Goal: Task Accomplishment & Management: Complete application form

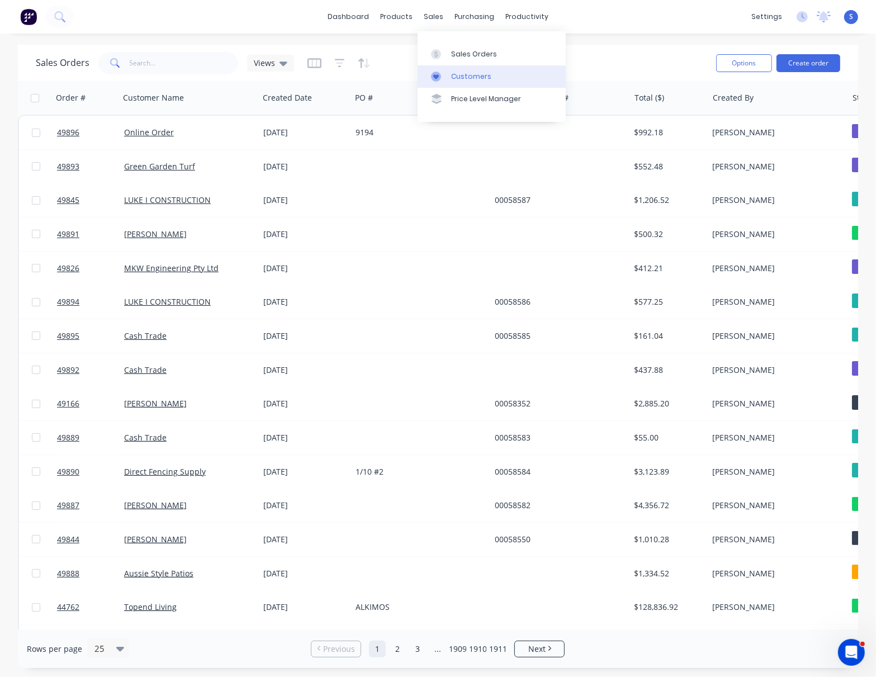
click at [468, 80] on div "Customers" at bounding box center [471, 77] width 40 height 10
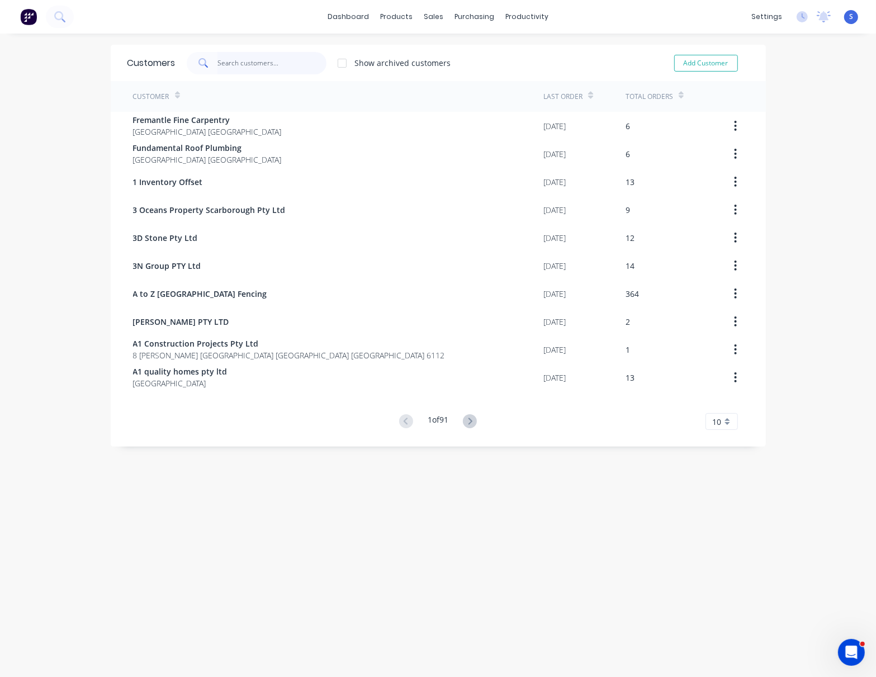
click at [231, 61] on input "text" at bounding box center [271, 63] width 109 height 22
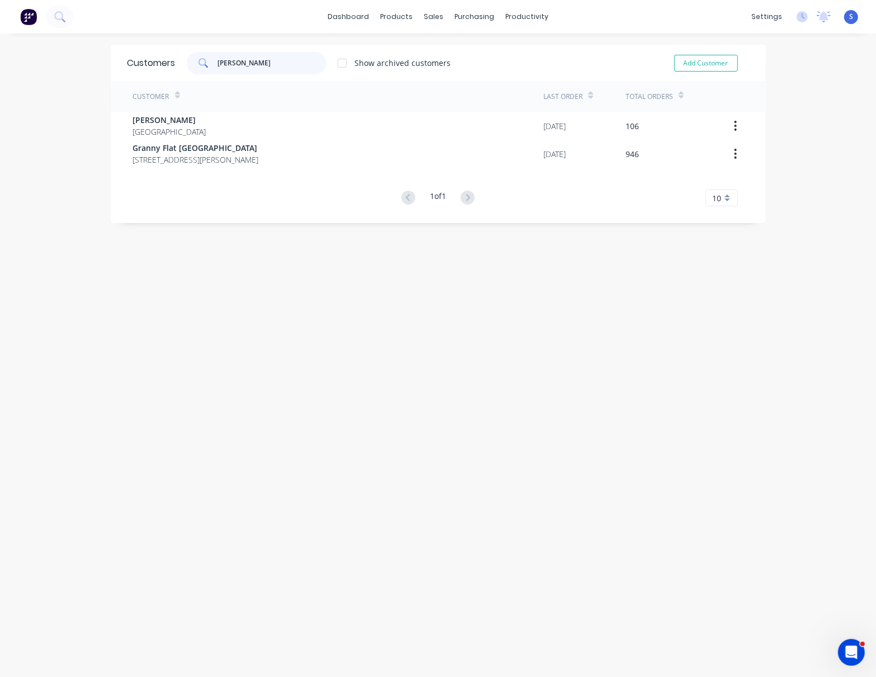
type input "[PERSON_NAME]"
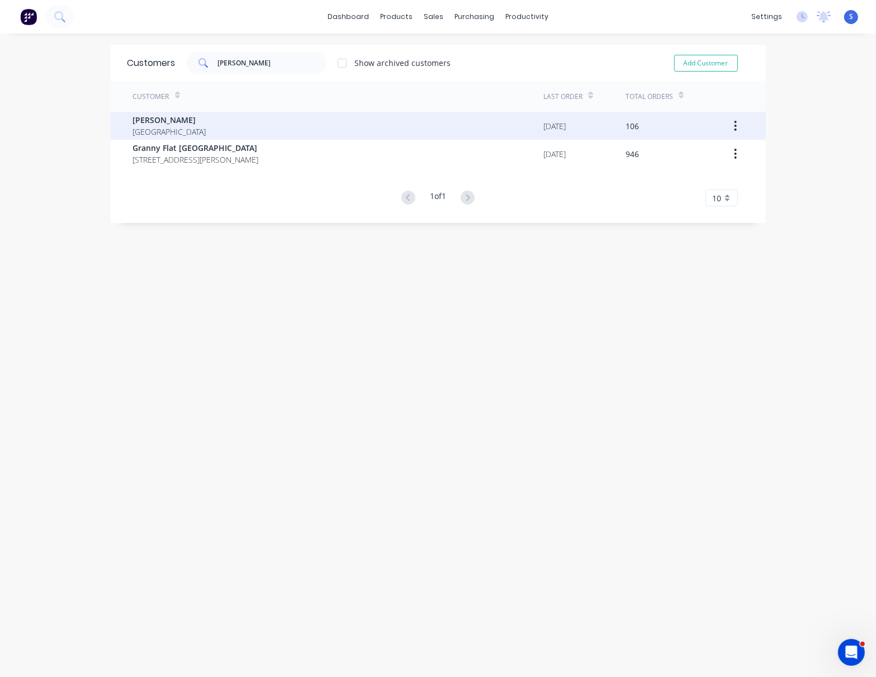
click at [217, 126] on div "[PERSON_NAME] [GEOGRAPHIC_DATA]" at bounding box center [338, 126] width 411 height 28
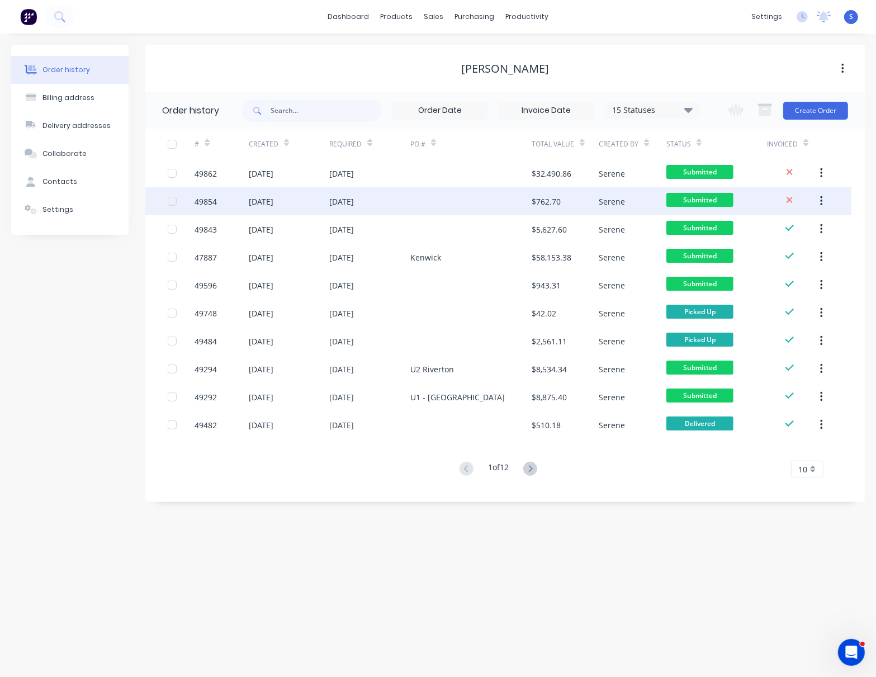
click at [376, 197] on div "[DATE]" at bounding box center [369, 201] width 81 height 28
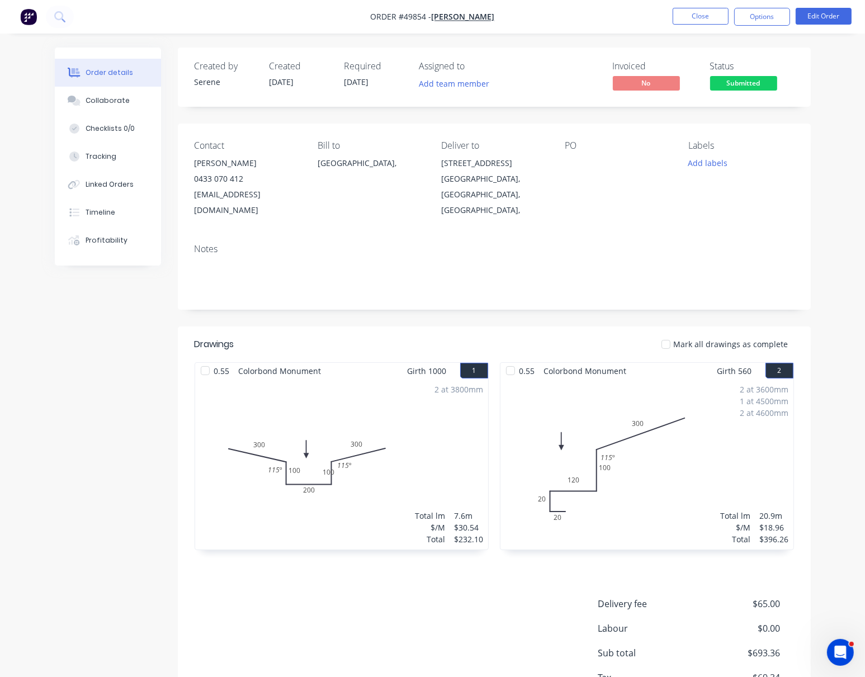
drag, startPoint x: 407, startPoint y: 320, endPoint x: 492, endPoint y: 323, distance: 84.4
click at [700, 10] on button "Close" at bounding box center [700, 16] width 56 height 17
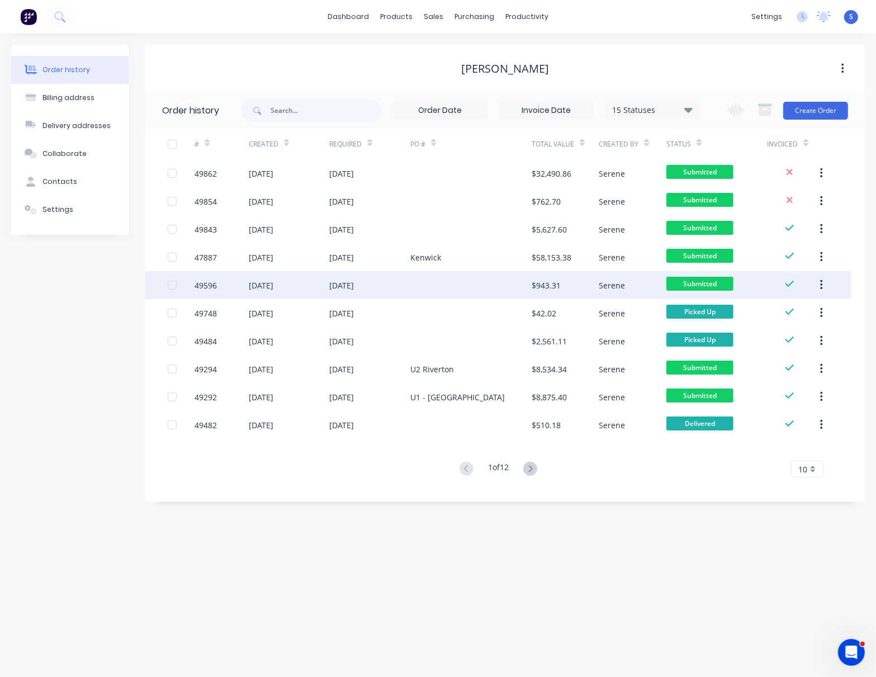
click at [481, 286] on div at bounding box center [470, 285] width 121 height 28
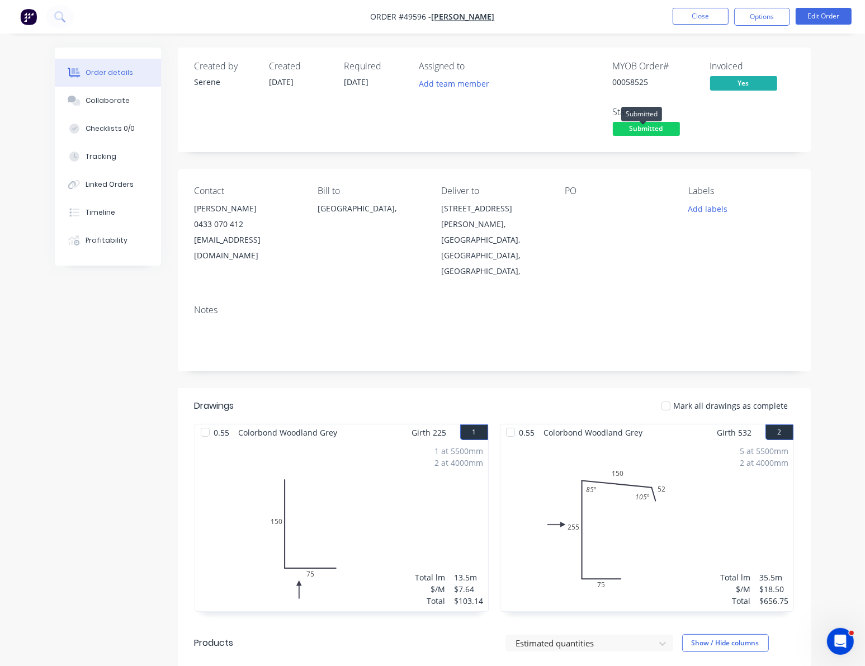
click at [651, 136] on span "Submitted" at bounding box center [645, 129] width 67 height 14
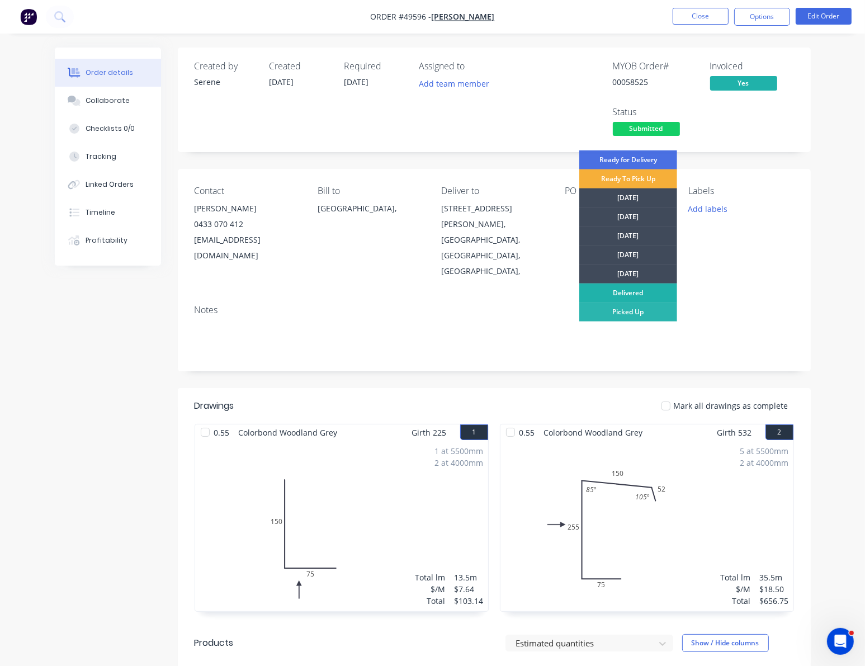
click at [639, 289] on div "Delivered" at bounding box center [628, 292] width 98 height 19
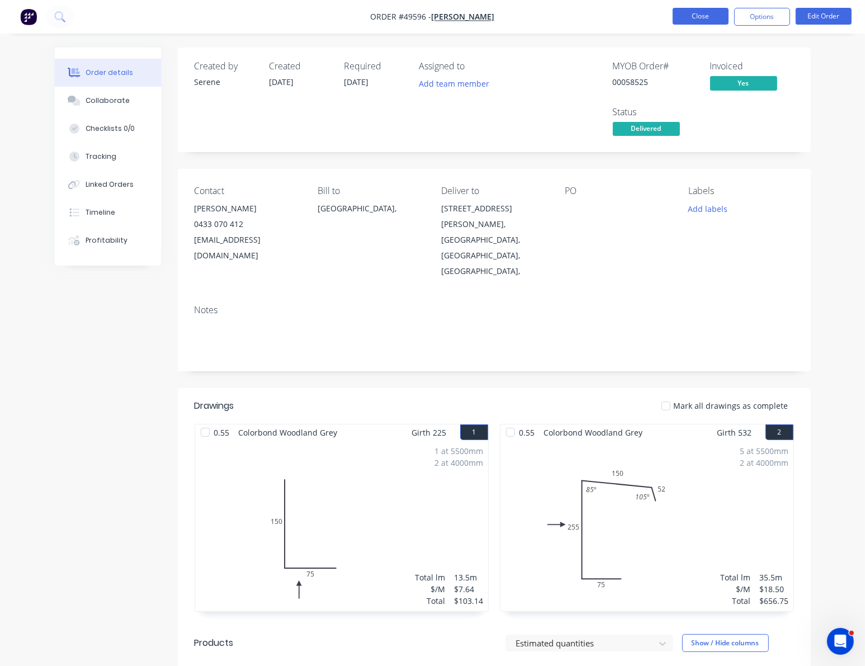
click at [689, 14] on button "Close" at bounding box center [700, 16] width 56 height 17
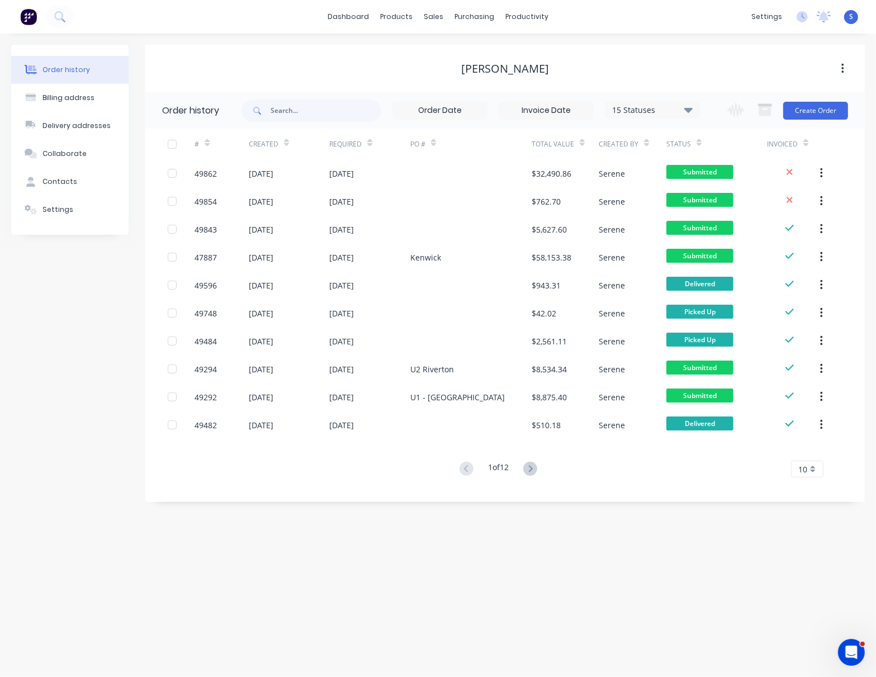
click at [550, 552] on div "Order history Billing address Delivery addresses Collaborate Contacts Settings …" at bounding box center [438, 355] width 876 height 643
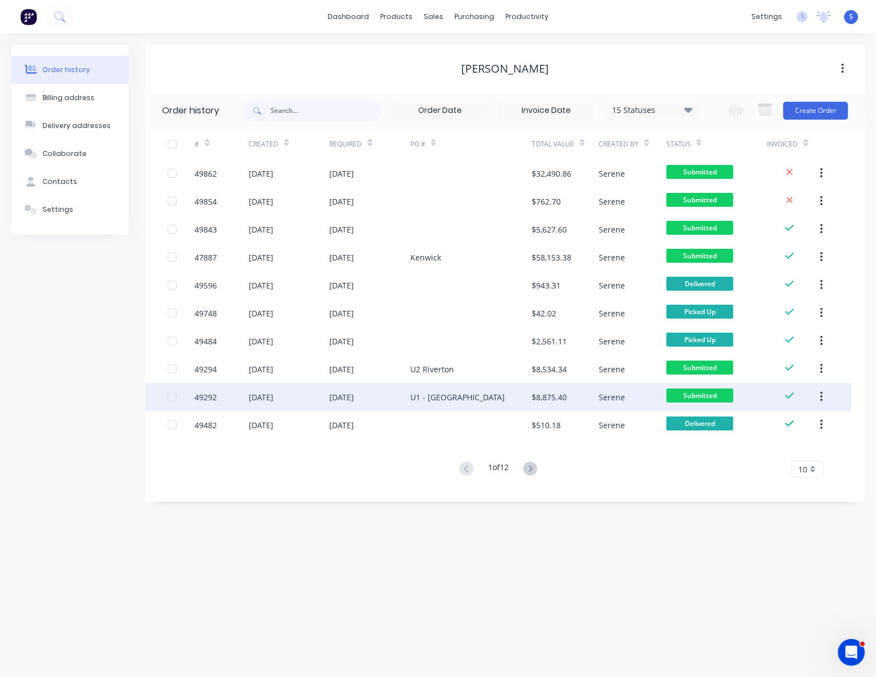
click at [447, 402] on div "U1 - [GEOGRAPHIC_DATA]" at bounding box center [457, 397] width 94 height 12
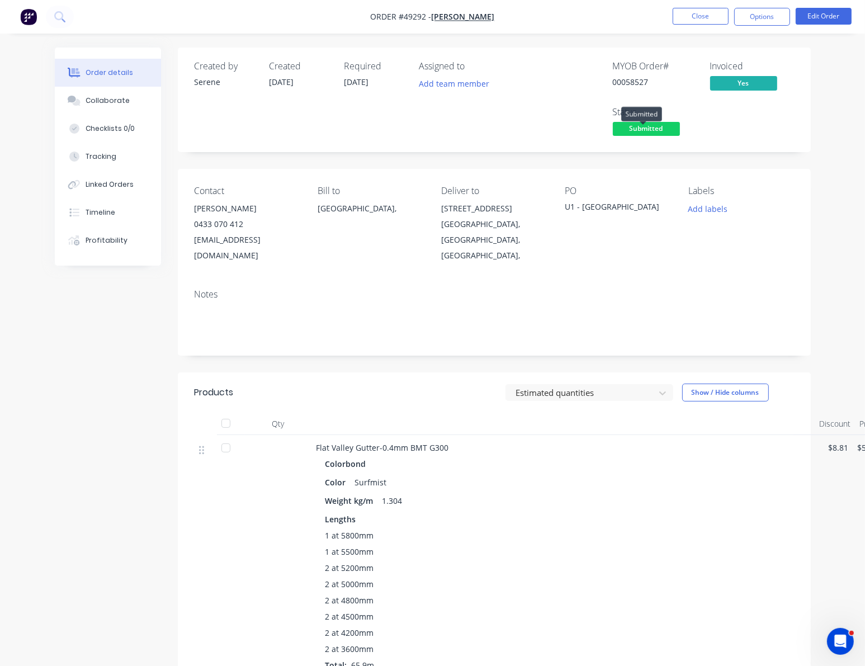
click at [639, 136] on span "Submitted" at bounding box center [645, 129] width 67 height 14
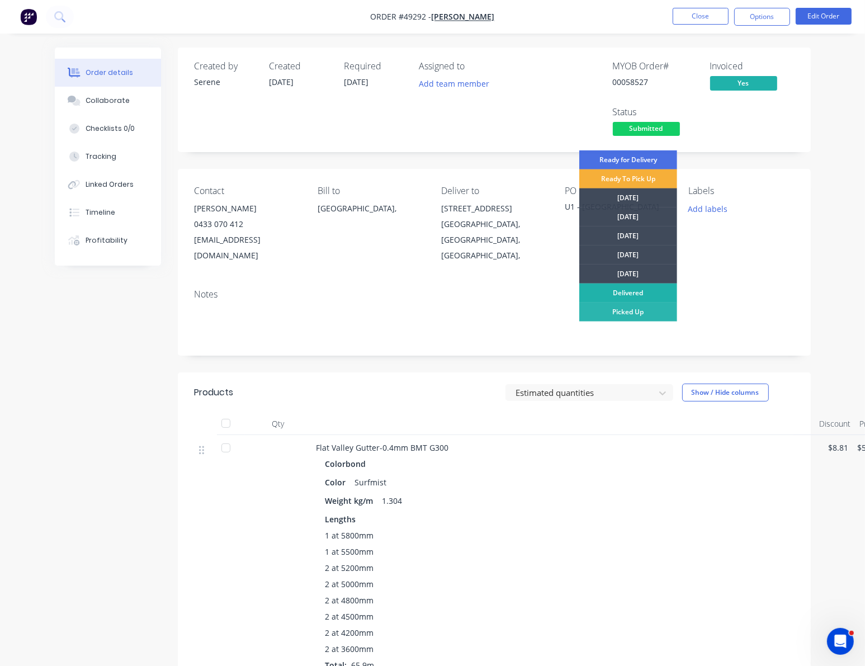
click at [640, 295] on div "Delivered" at bounding box center [628, 292] width 98 height 19
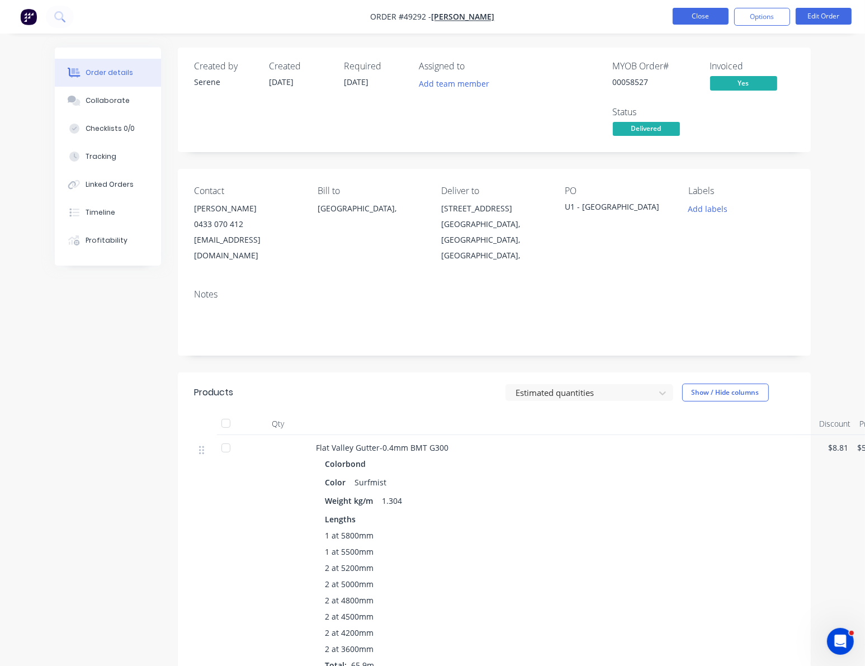
click at [705, 16] on button "Close" at bounding box center [700, 16] width 56 height 17
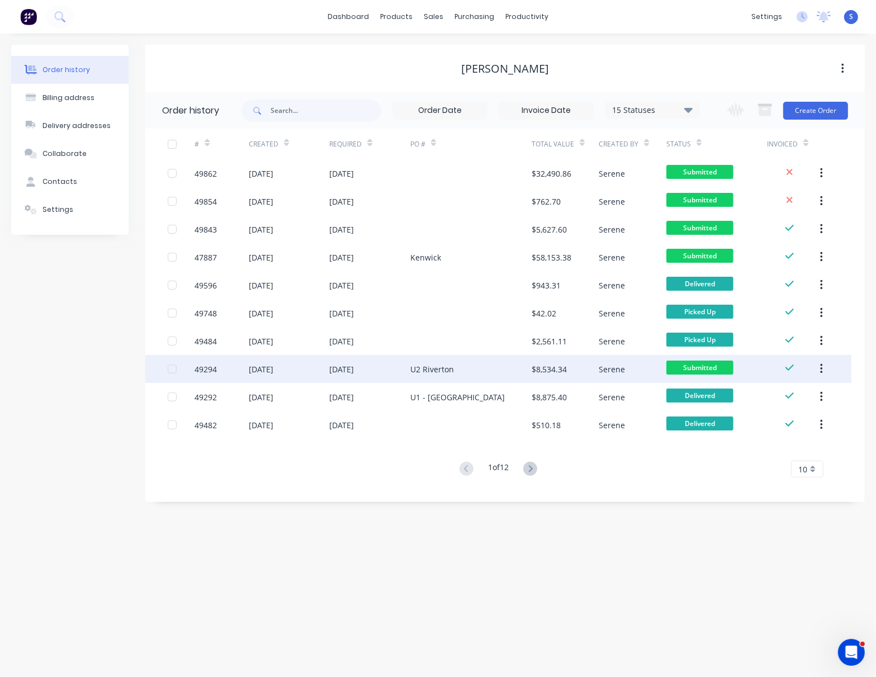
click at [455, 360] on div "U2 Riverton" at bounding box center [470, 369] width 121 height 28
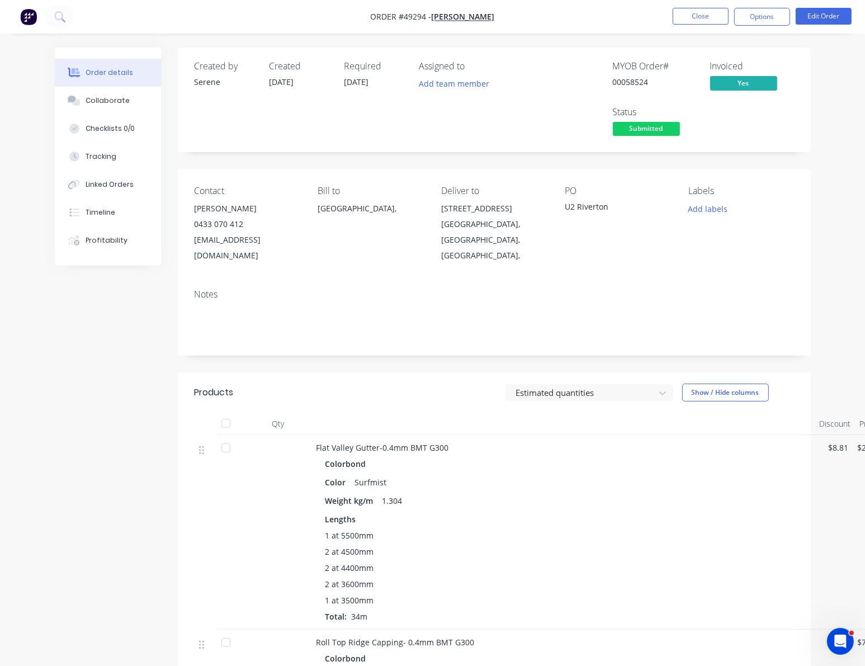
click at [643, 132] on span "Submitted" at bounding box center [645, 129] width 67 height 14
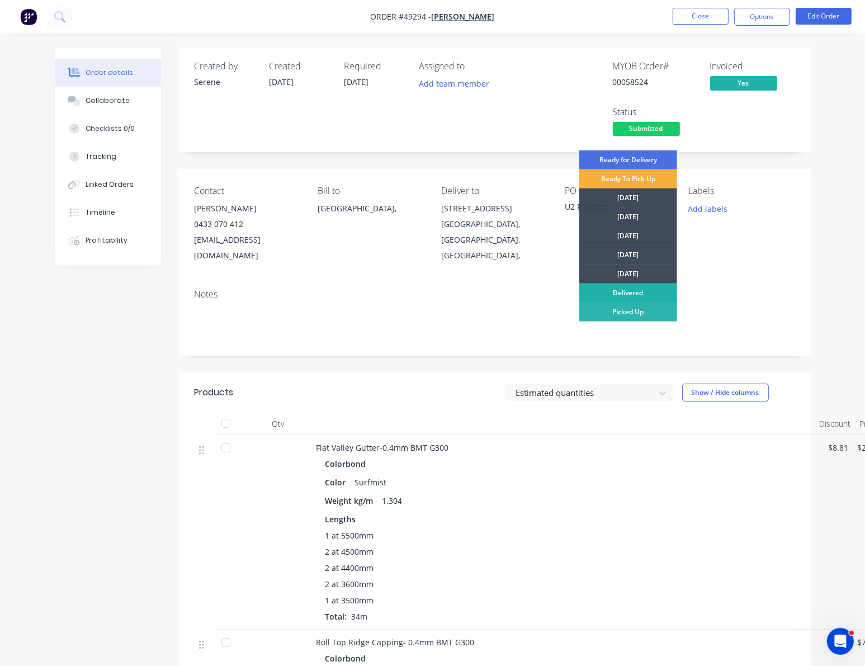
click at [639, 287] on div "Delivered" at bounding box center [628, 292] width 98 height 19
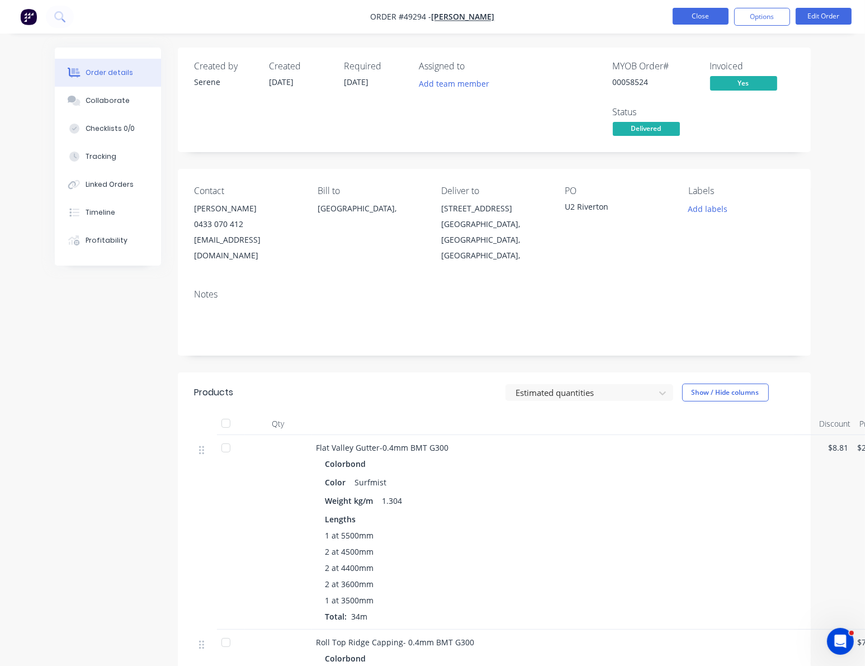
click at [698, 17] on button "Close" at bounding box center [700, 16] width 56 height 17
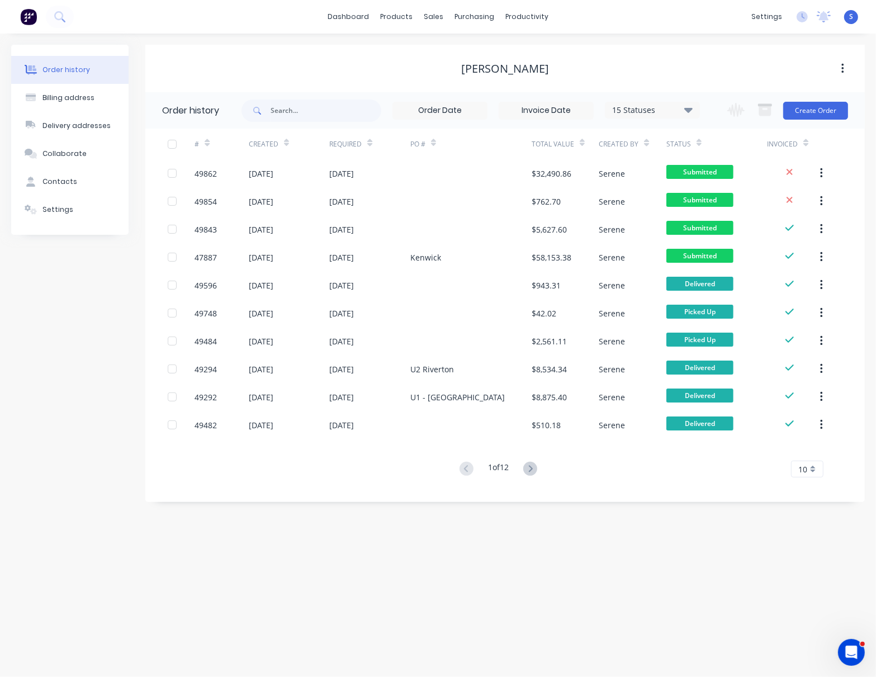
drag, startPoint x: 512, startPoint y: 523, endPoint x: 633, endPoint y: 529, distance: 120.3
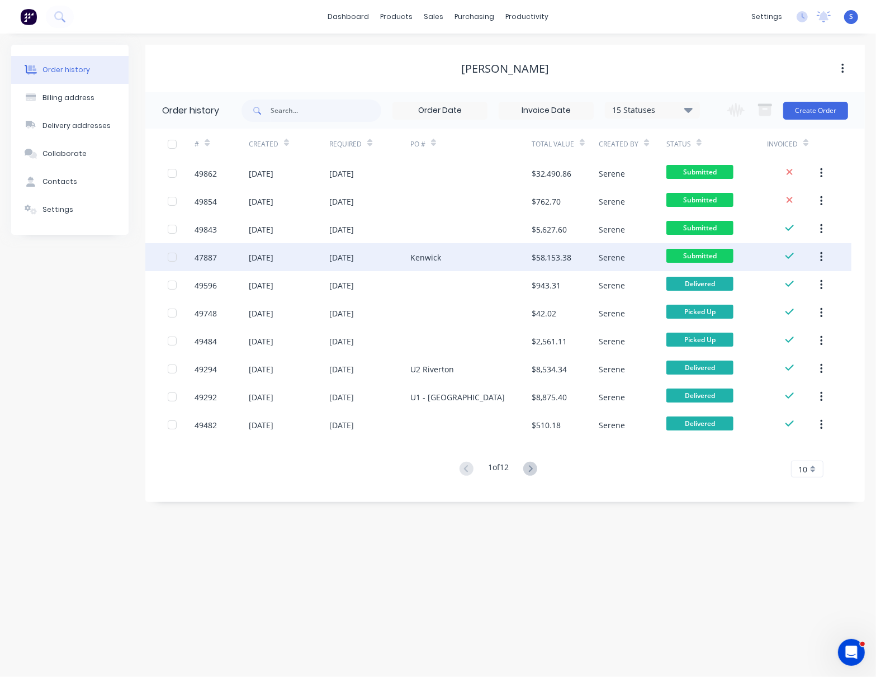
click at [524, 256] on div "Kenwick" at bounding box center [470, 257] width 121 height 28
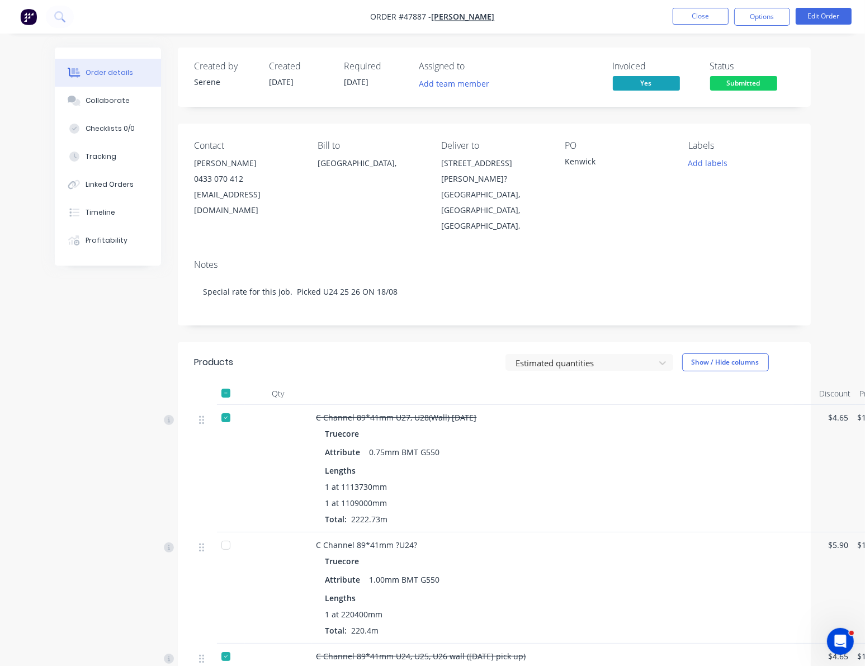
click at [743, 88] on span "Submitted" at bounding box center [743, 83] width 67 height 14
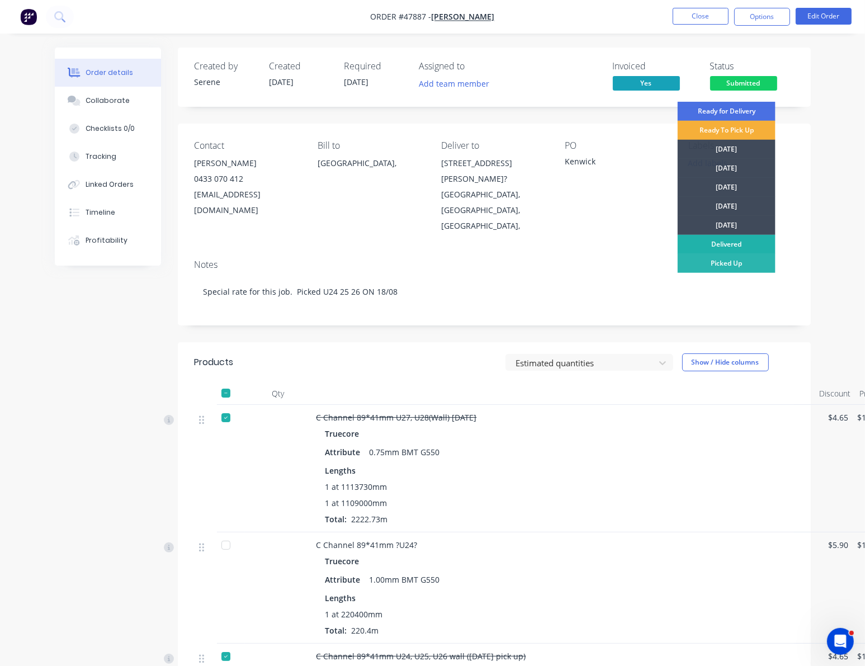
click at [754, 243] on div "Delivered" at bounding box center [726, 244] width 98 height 19
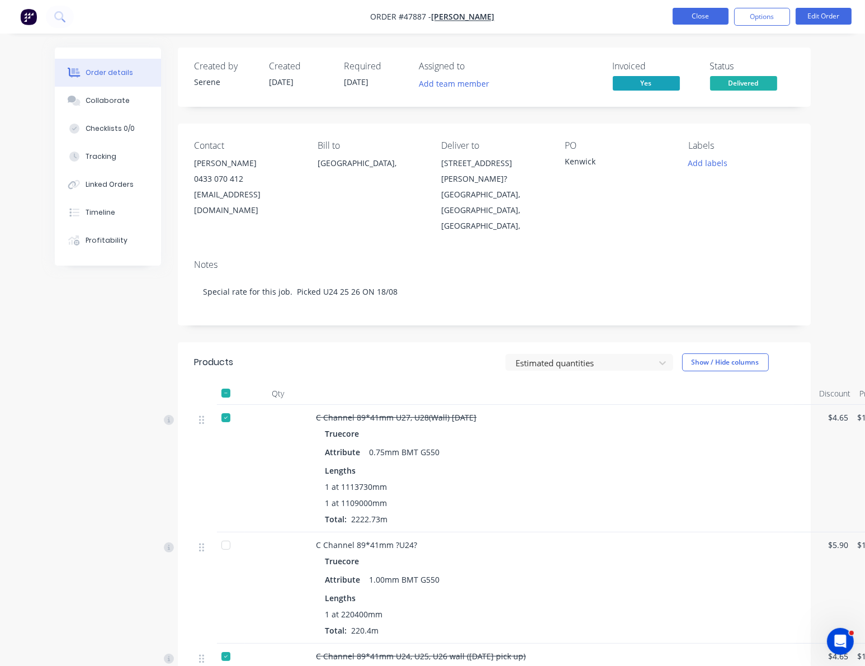
click at [699, 14] on button "Close" at bounding box center [700, 16] width 56 height 17
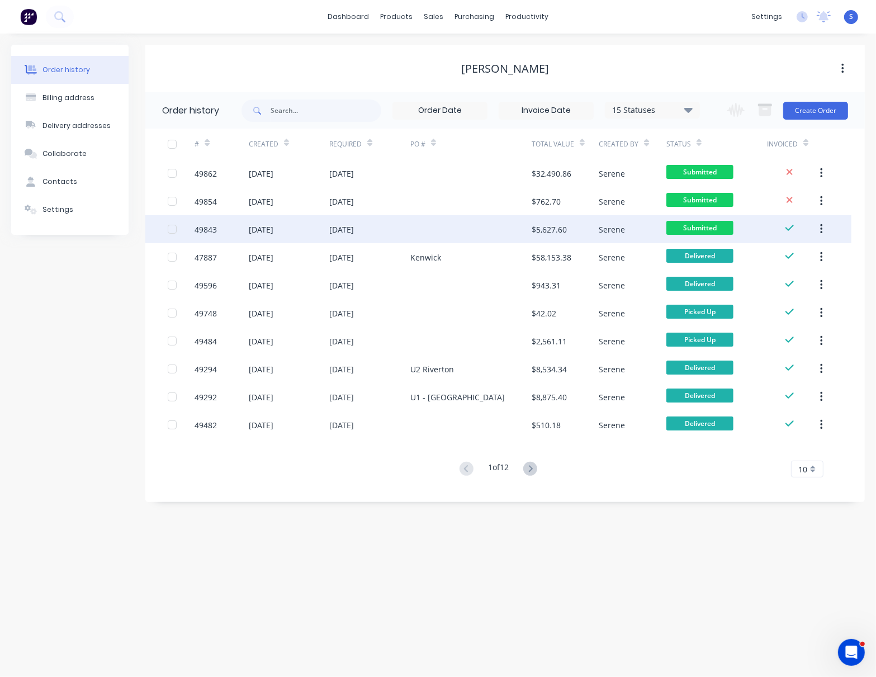
click at [490, 226] on div at bounding box center [470, 229] width 121 height 28
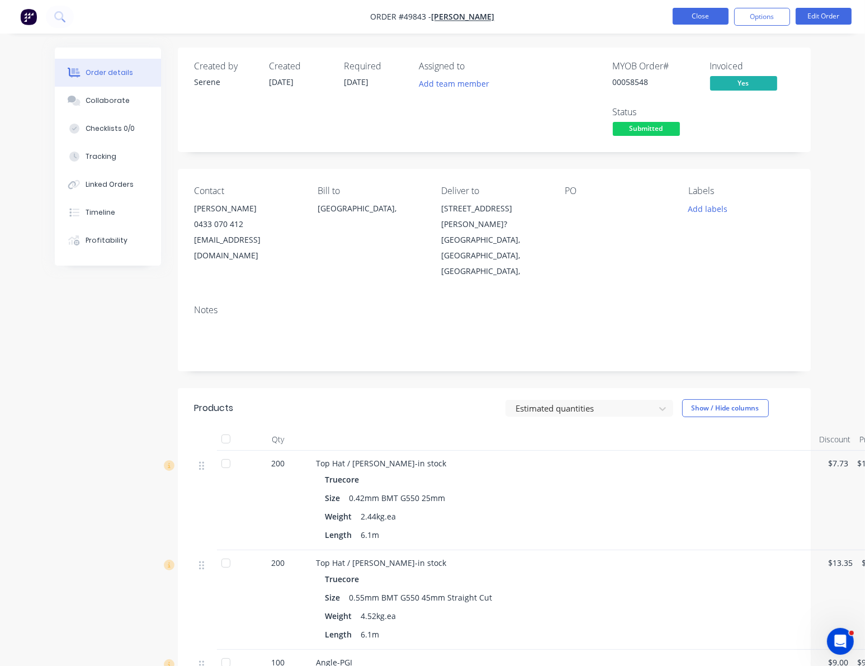
click at [687, 22] on button "Close" at bounding box center [700, 16] width 56 height 17
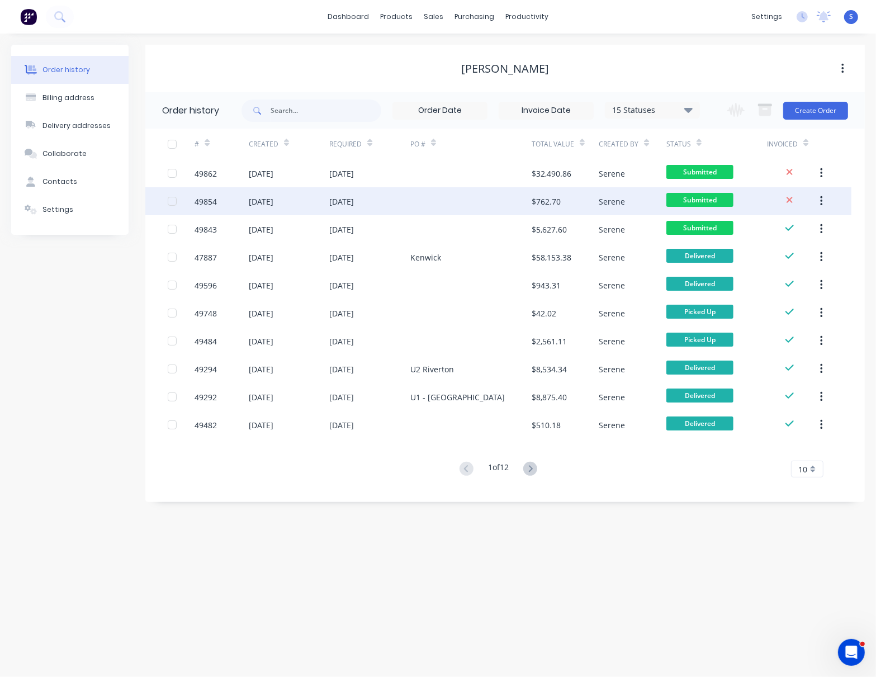
click at [463, 202] on div at bounding box center [470, 201] width 121 height 28
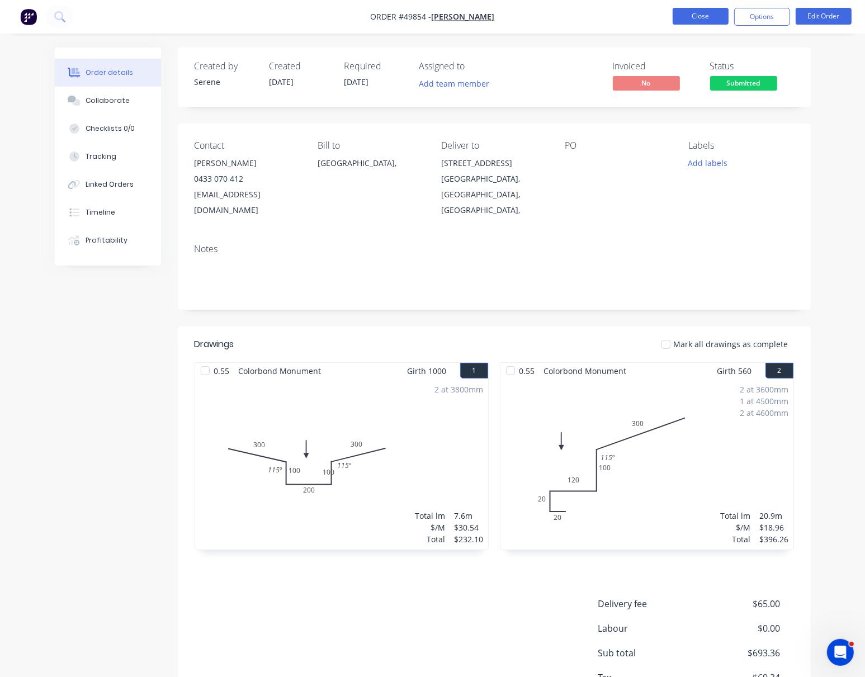
click at [696, 10] on button "Close" at bounding box center [700, 16] width 56 height 17
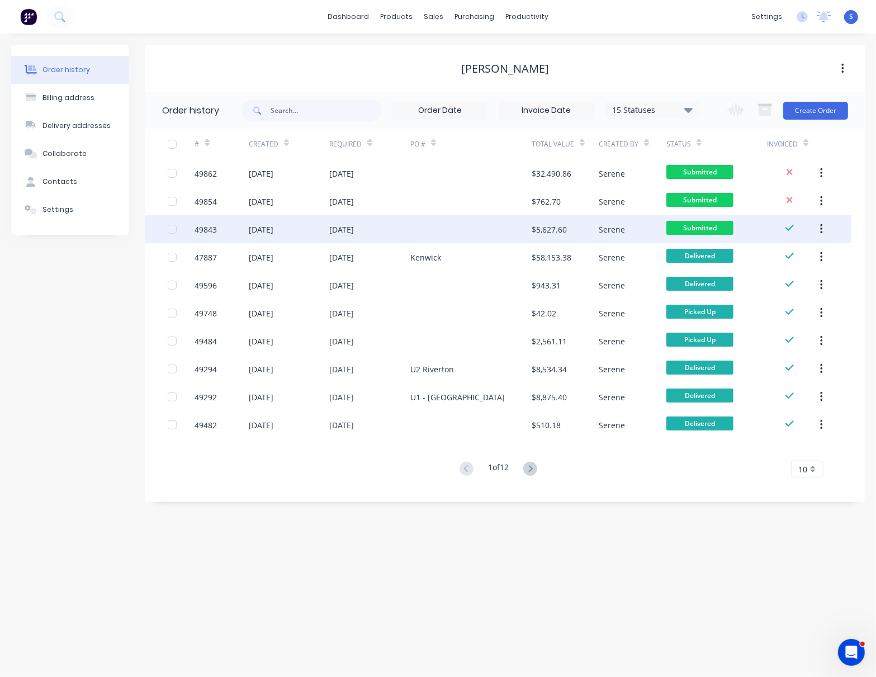
click at [415, 231] on div at bounding box center [470, 229] width 121 height 28
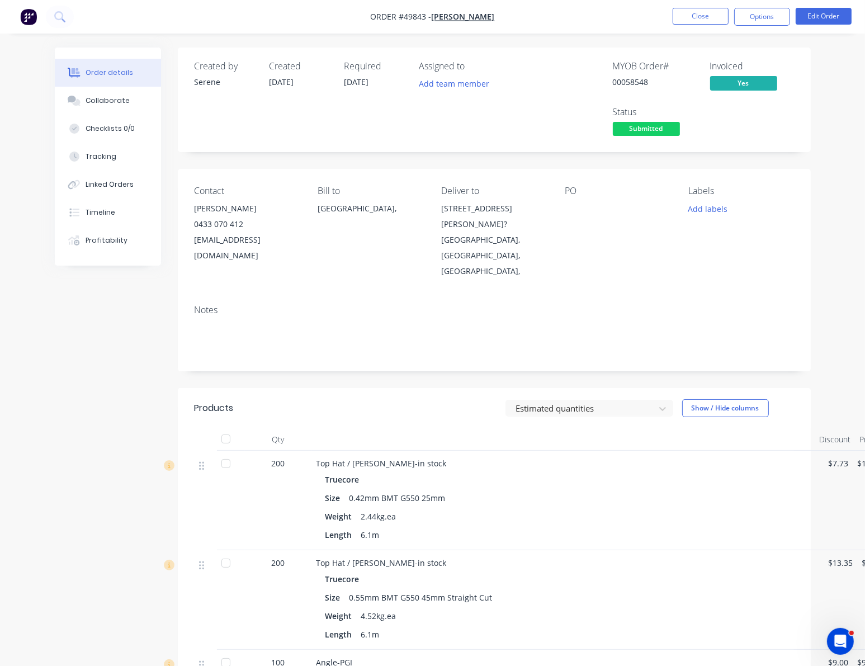
scroll to position [252, 0]
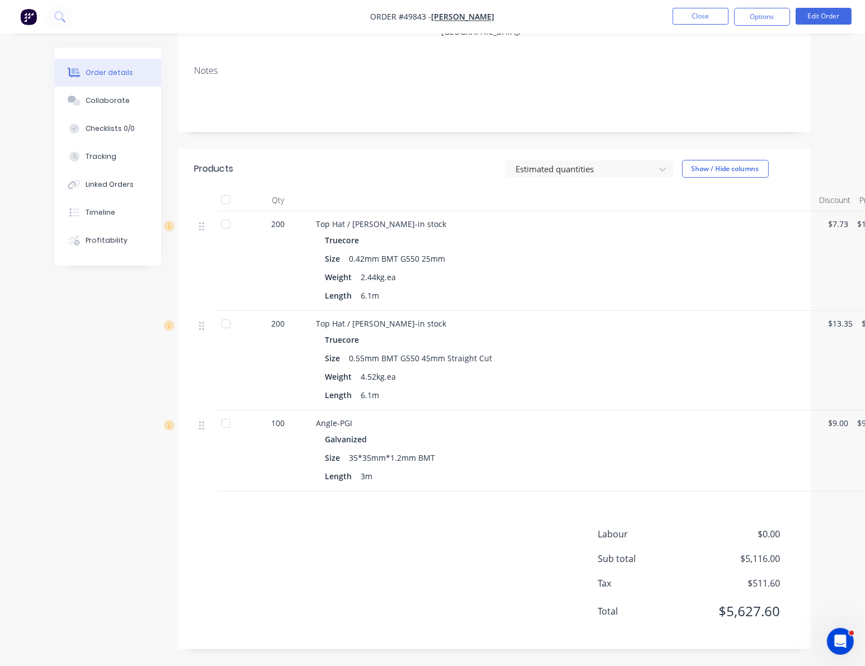
drag, startPoint x: 683, startPoint y: 566, endPoint x: 753, endPoint y: 362, distance: 215.3
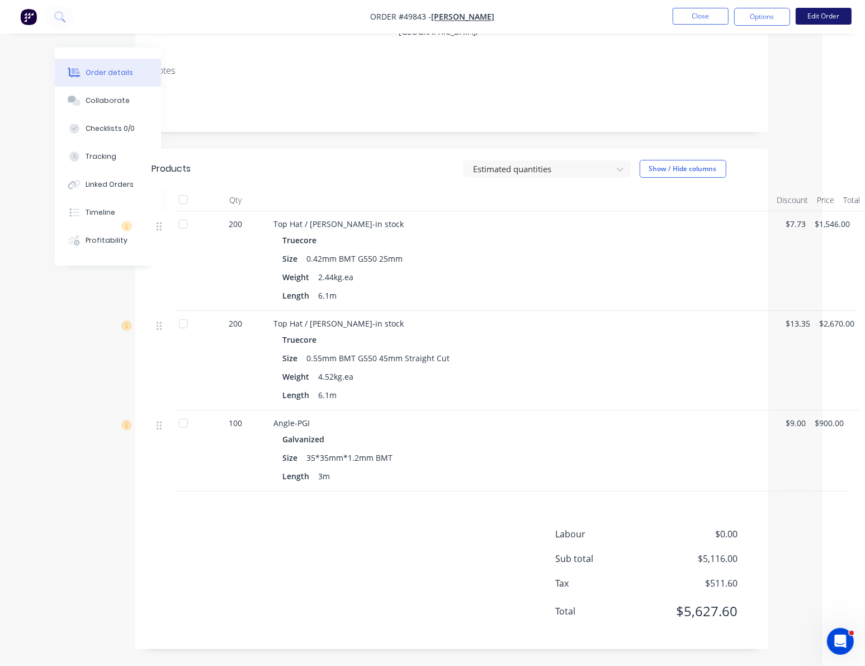
click at [825, 21] on button "Edit Order" at bounding box center [823, 16] width 56 height 17
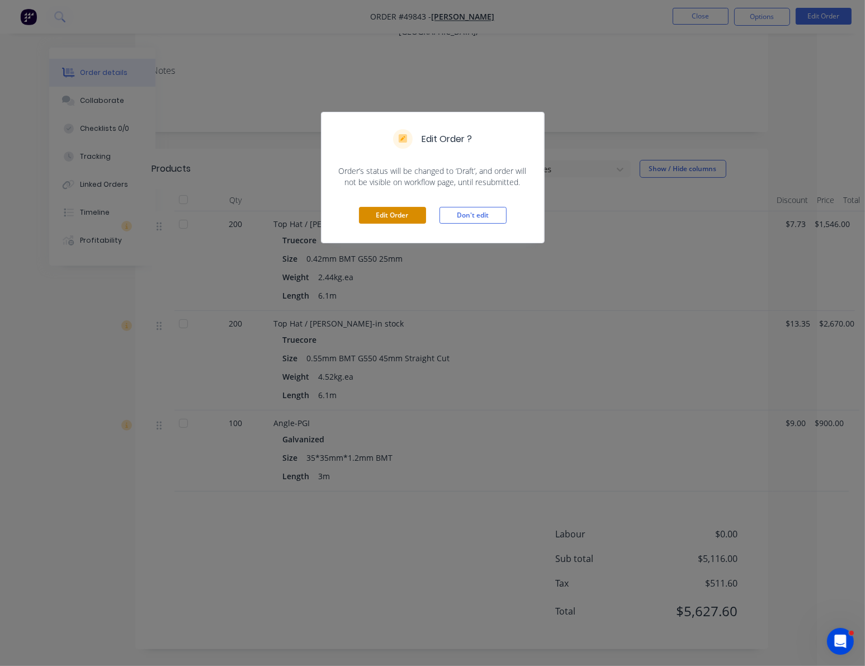
click at [396, 224] on button "Edit Order" at bounding box center [392, 215] width 67 height 17
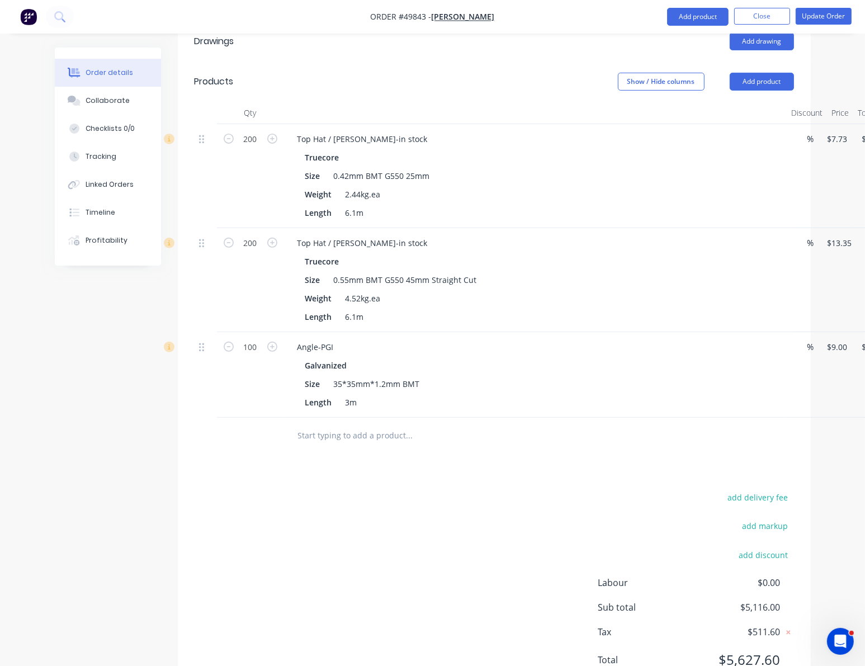
scroll to position [435, 0]
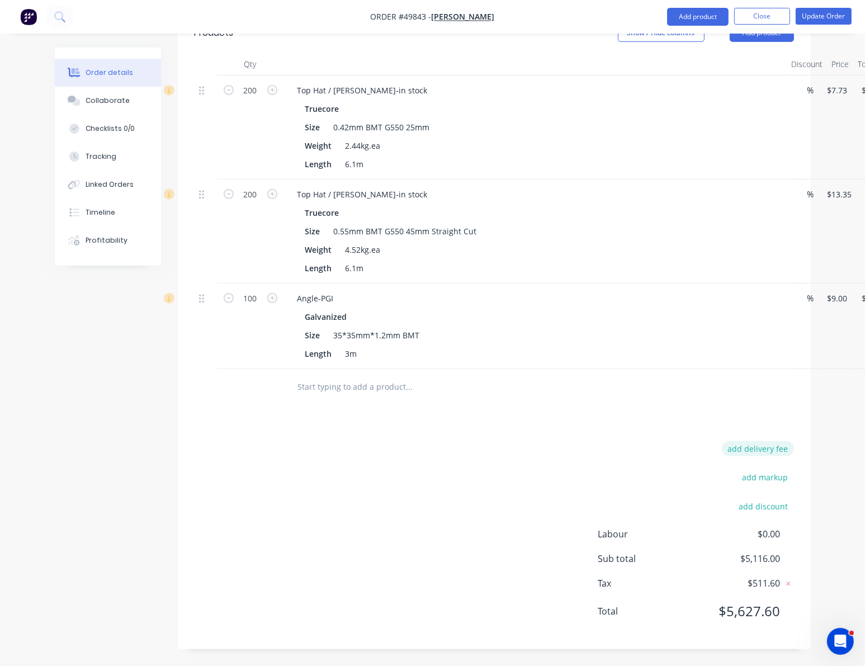
click at [761, 443] on button "add delivery fee" at bounding box center [757, 448] width 72 height 15
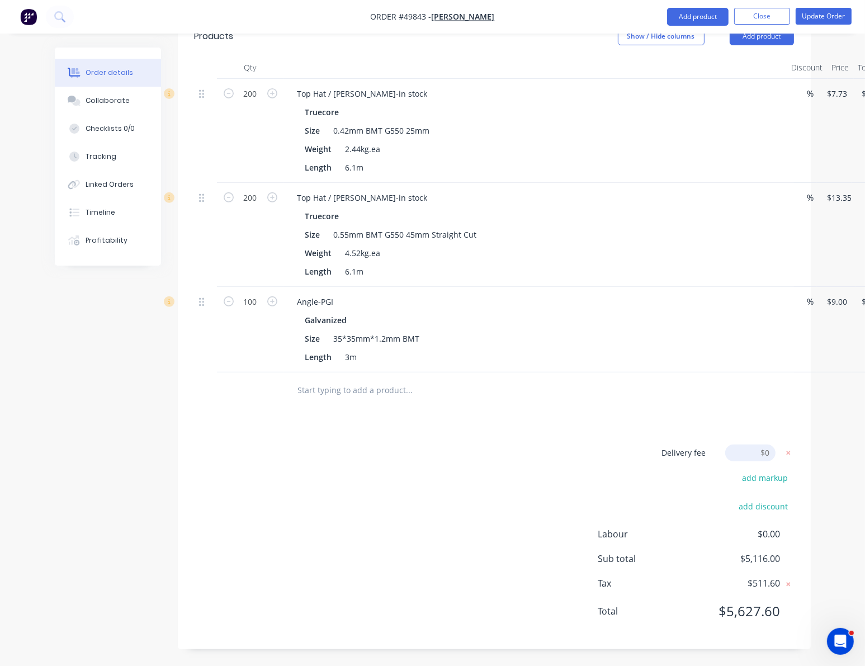
scroll to position [431, 0]
type input "200"
click input "submit" at bounding box center [0, 0] width 0 height 0
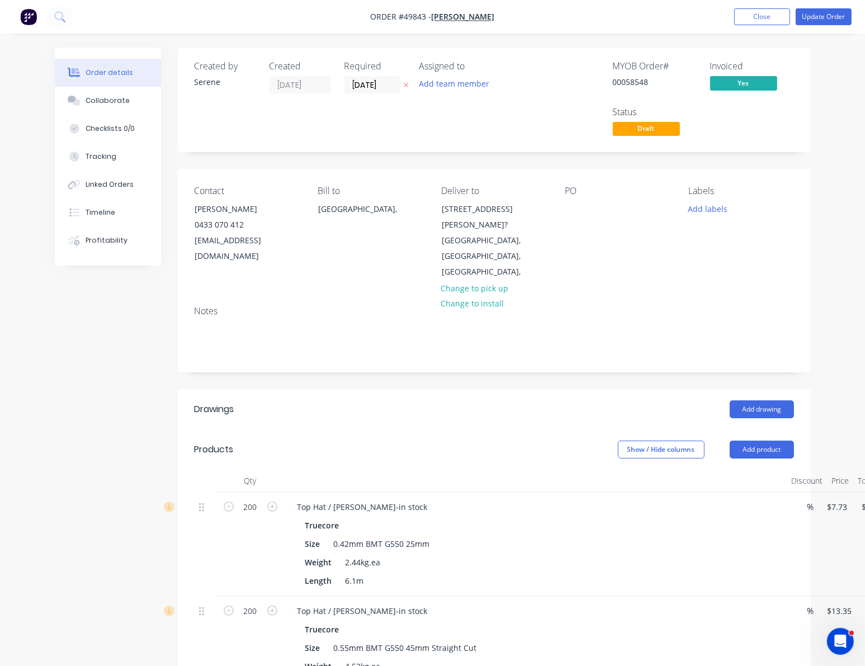
scroll to position [174, 0]
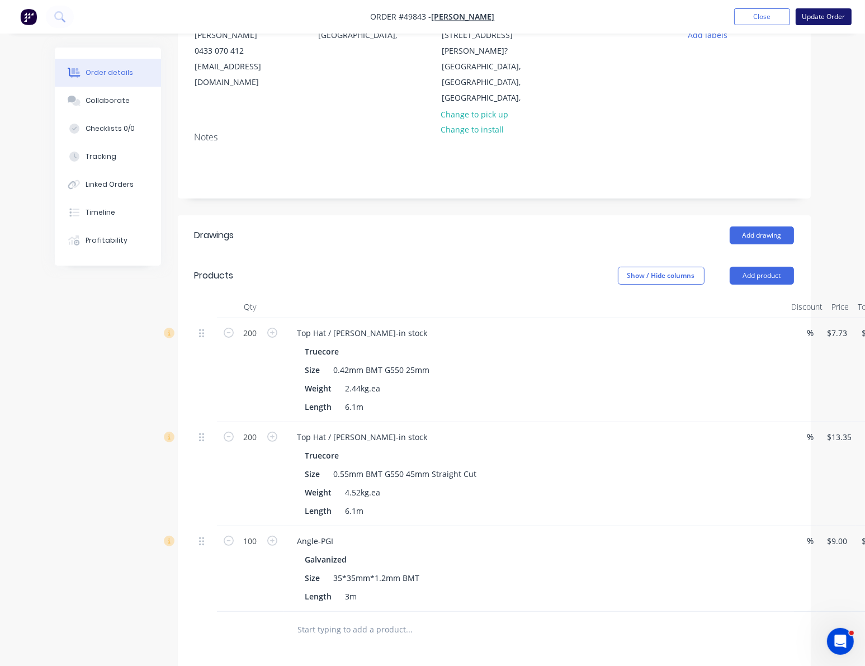
click at [823, 10] on button "Update Order" at bounding box center [823, 16] width 56 height 17
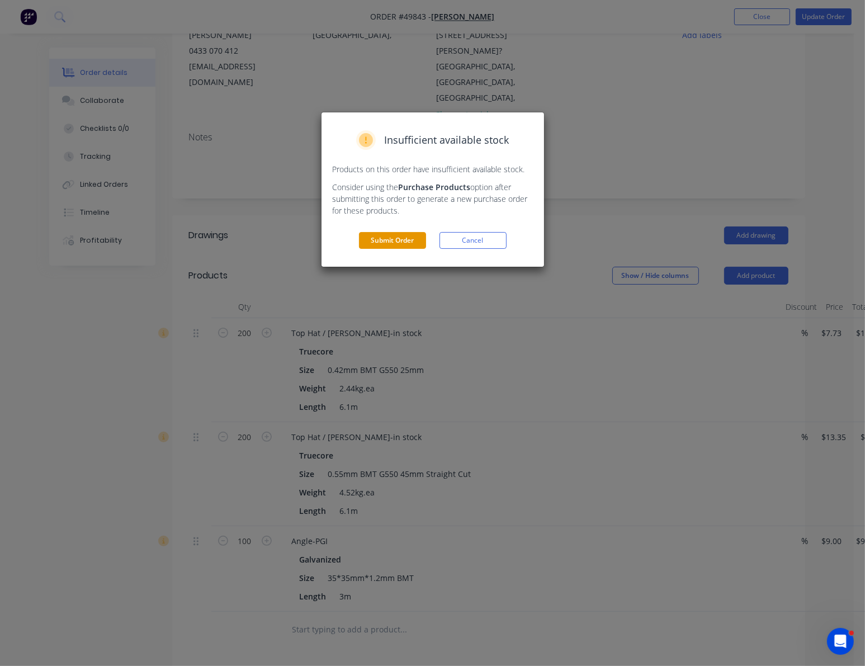
click at [401, 249] on button "Submit Order" at bounding box center [392, 240] width 67 height 17
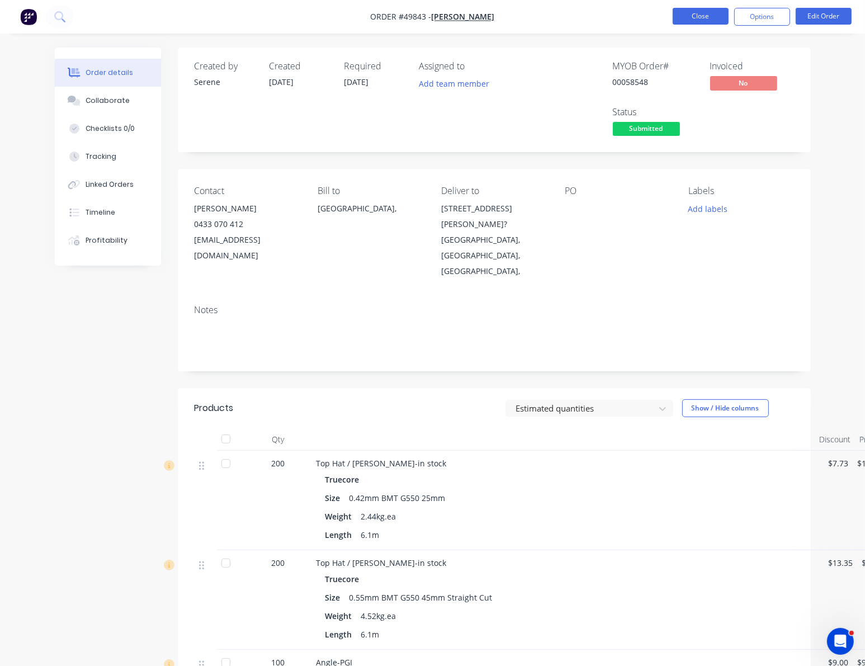
click at [696, 20] on button "Close" at bounding box center [700, 16] width 56 height 17
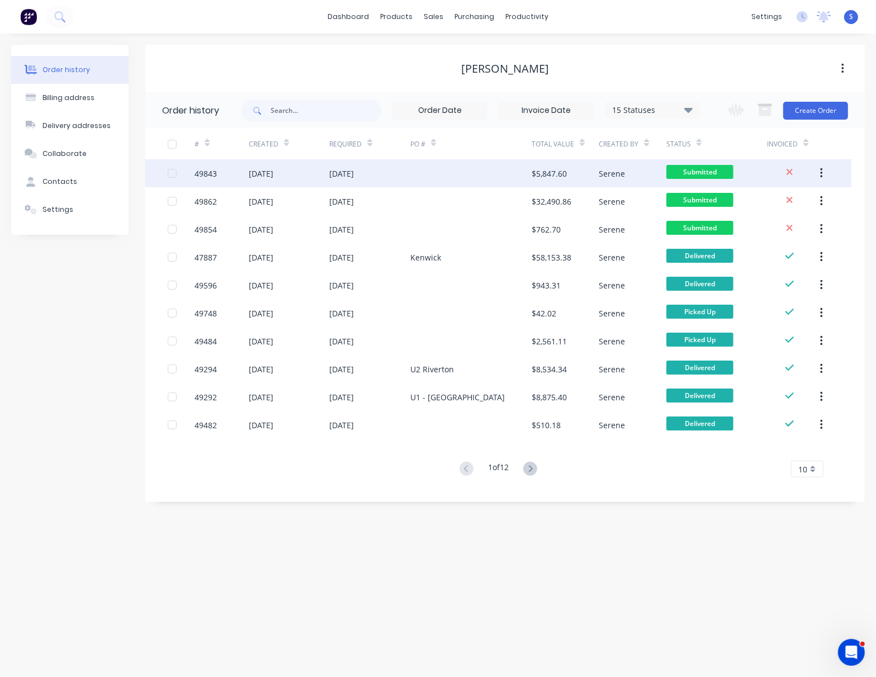
click at [464, 171] on div at bounding box center [470, 173] width 121 height 28
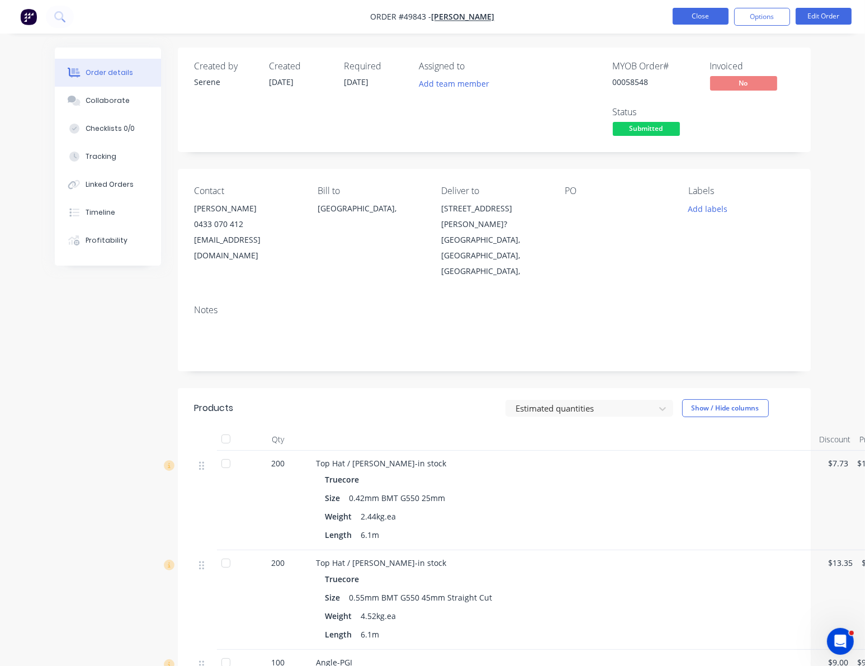
click at [711, 11] on button "Close" at bounding box center [700, 16] width 56 height 17
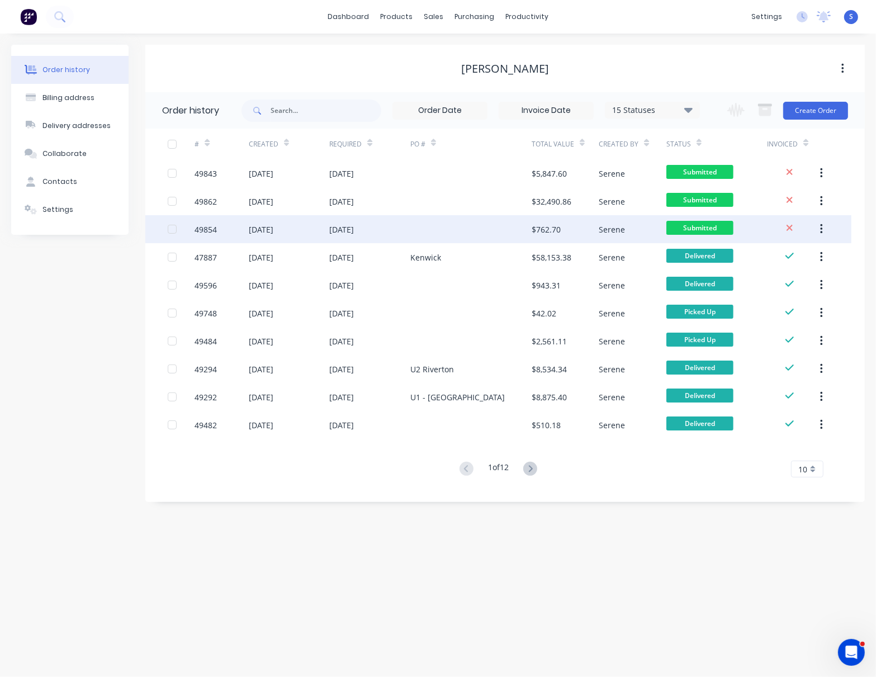
click at [420, 227] on div at bounding box center [470, 229] width 121 height 28
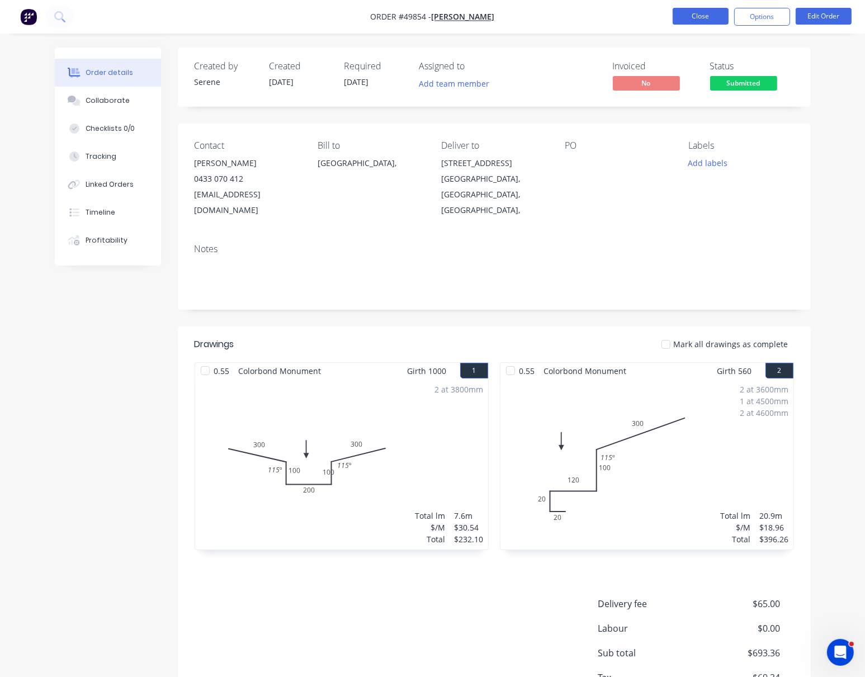
click at [685, 16] on button "Close" at bounding box center [700, 16] width 56 height 17
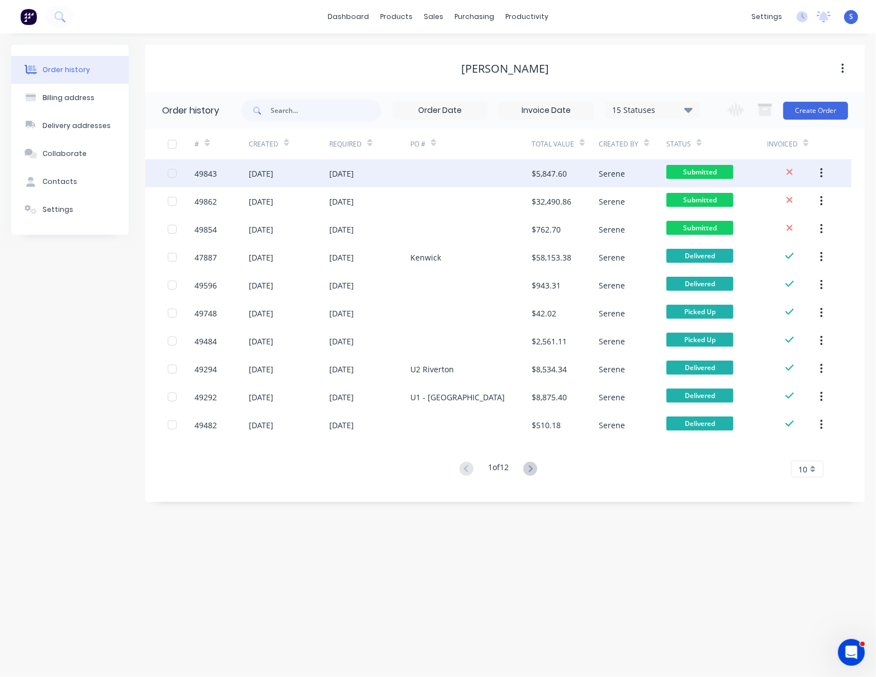
click at [405, 168] on div "[DATE]" at bounding box center [369, 173] width 81 height 28
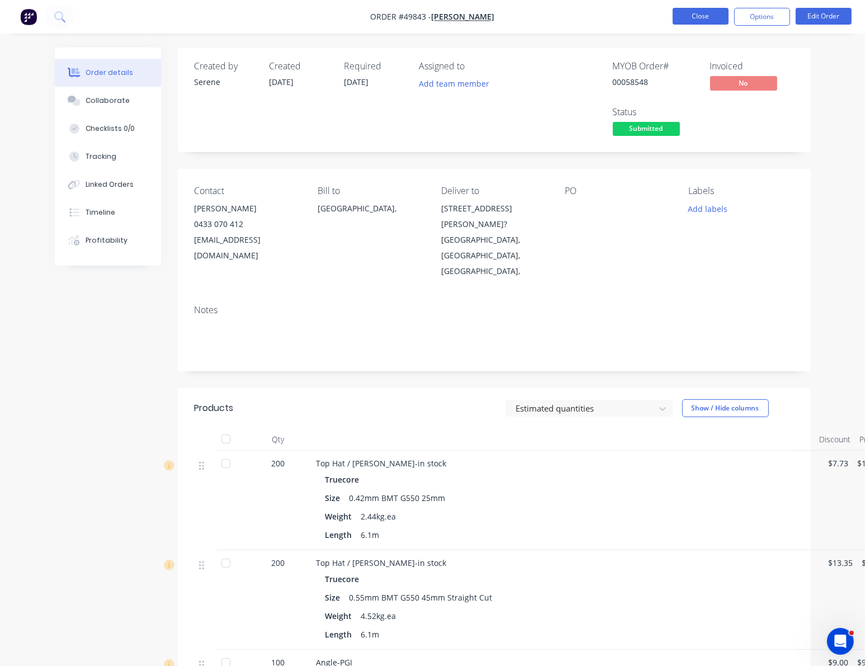
click at [694, 21] on button "Close" at bounding box center [700, 16] width 56 height 17
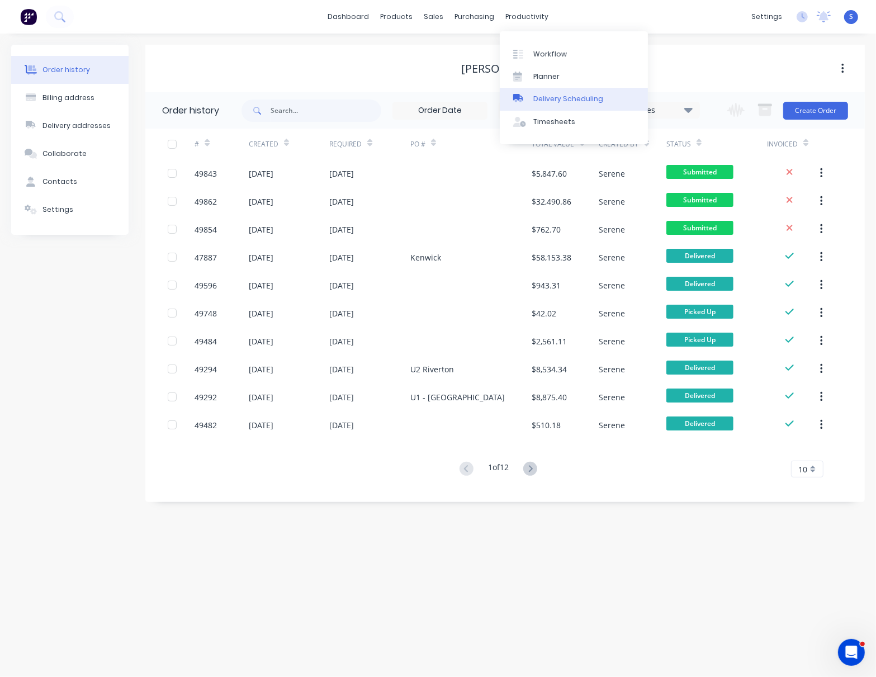
click at [558, 104] on div "Delivery Scheduling" at bounding box center [568, 99] width 70 height 10
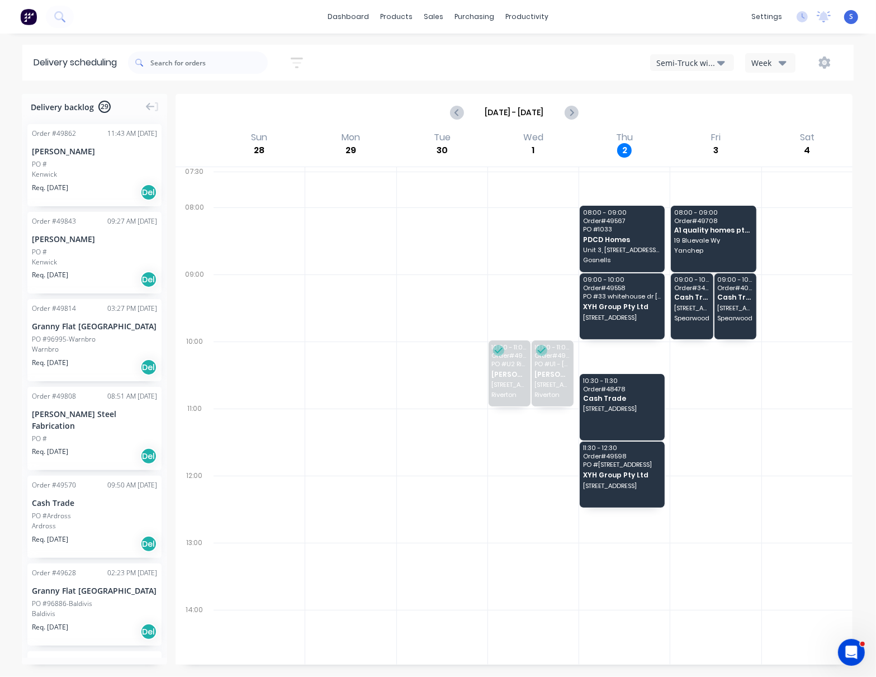
click at [717, 67] on icon "button" at bounding box center [721, 62] width 8 height 12
click at [692, 89] on div "Semi-Truck with Hiab" at bounding box center [705, 91] width 111 height 22
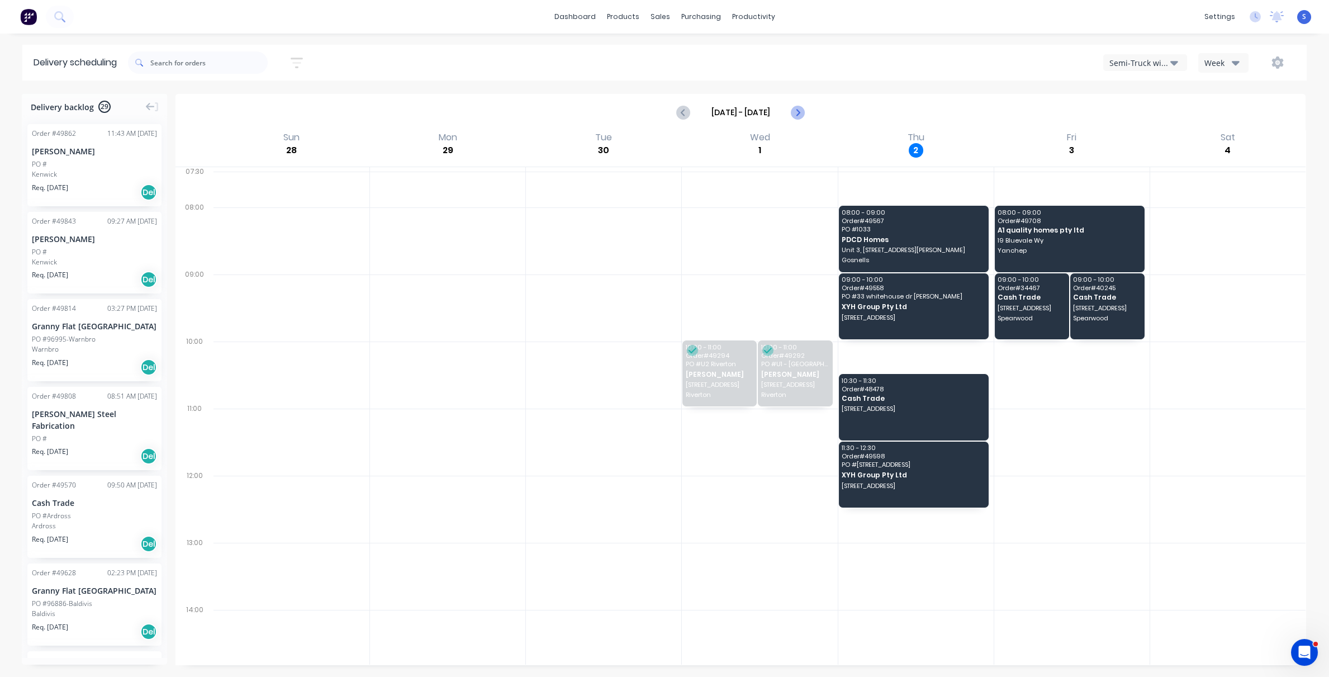
click at [789, 107] on button "Next page" at bounding box center [797, 112] width 22 height 22
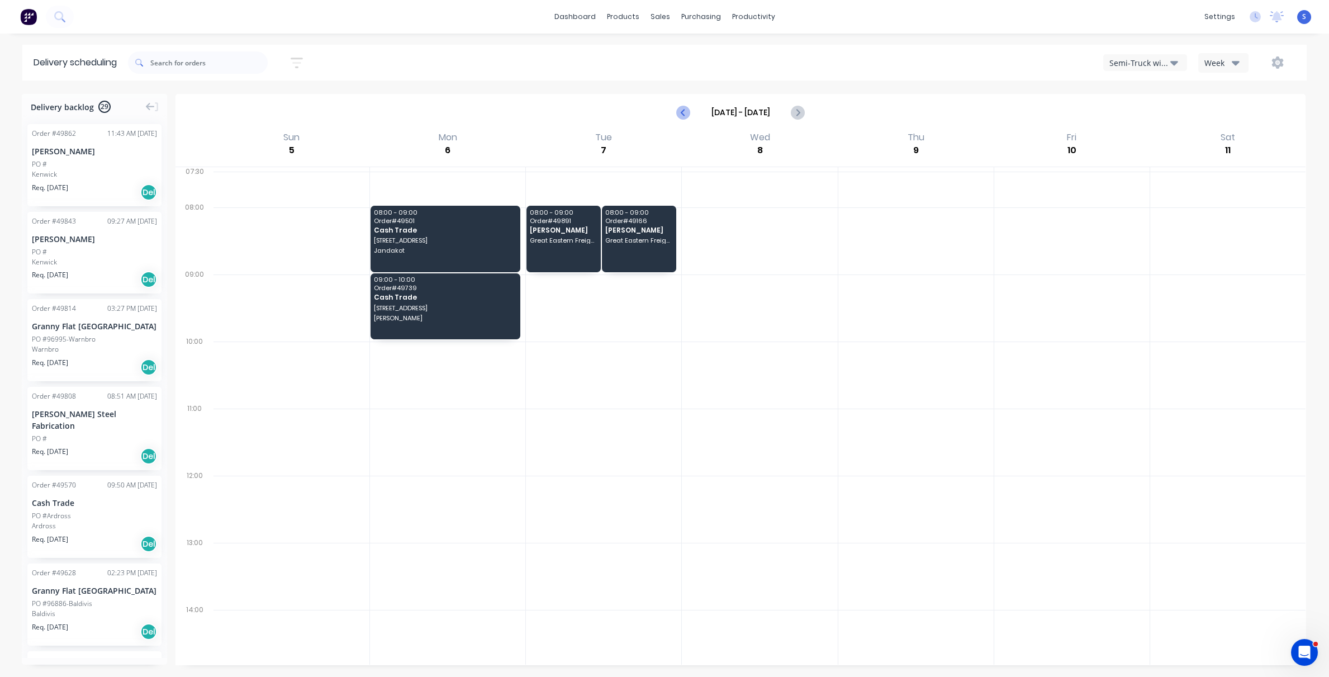
click at [677, 111] on icon "Previous page" at bounding box center [683, 112] width 13 height 13
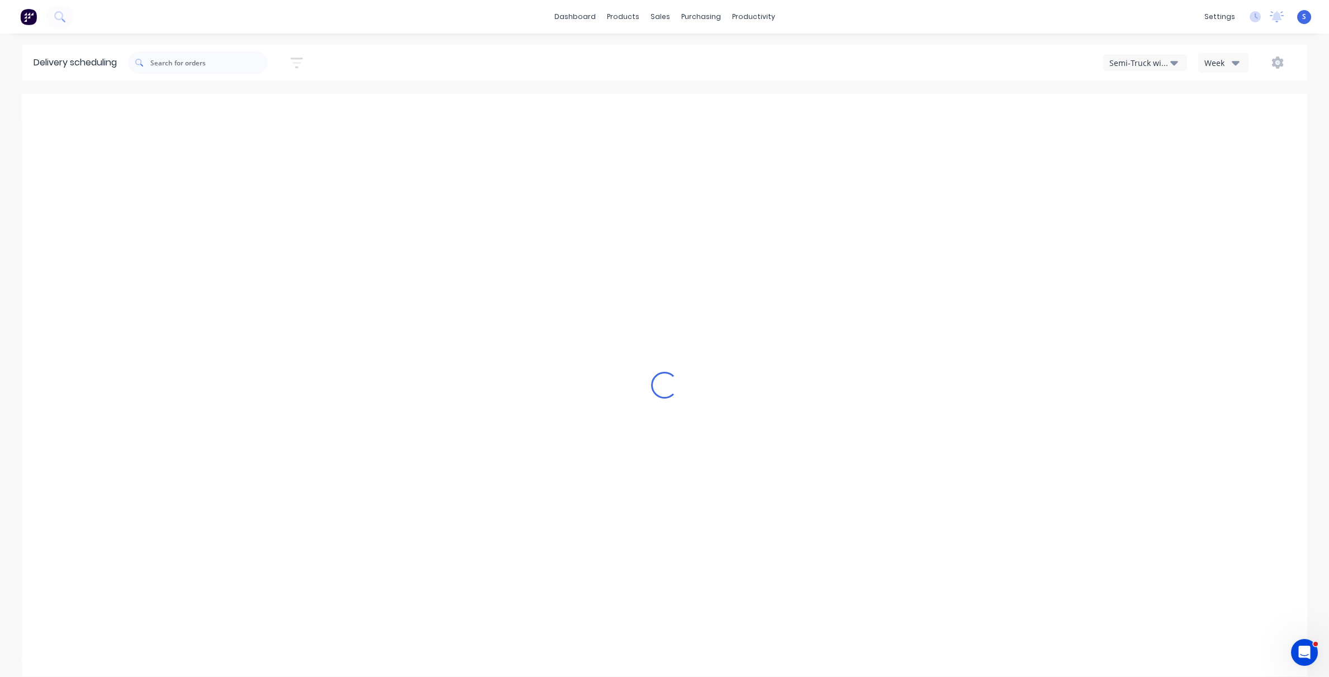
type input "[DATE] - [DATE]"
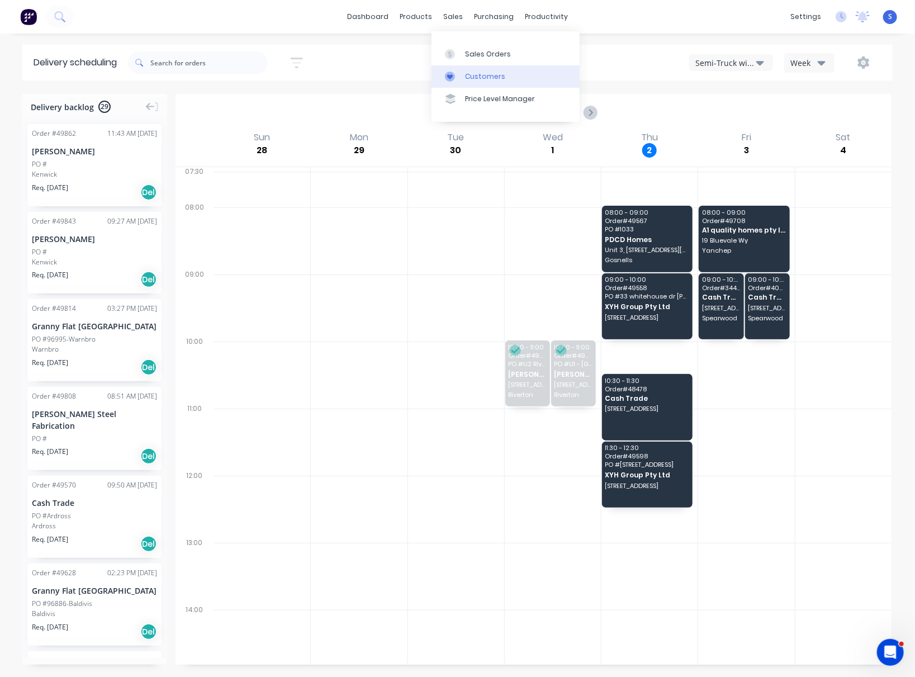
click at [471, 71] on link "Customers" at bounding box center [505, 76] width 148 height 22
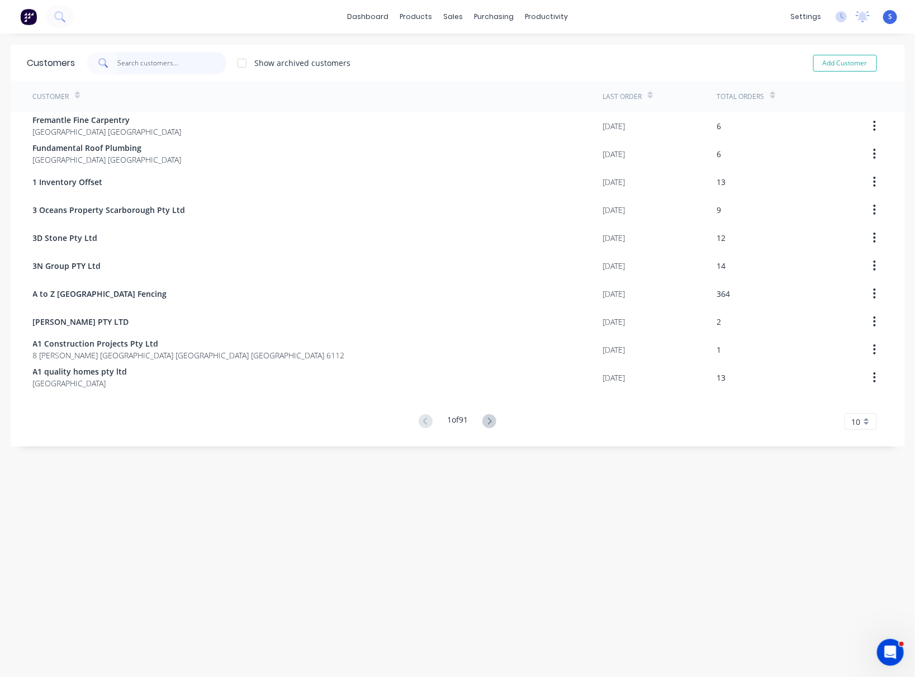
click at [198, 64] on input "text" at bounding box center [171, 63] width 109 height 22
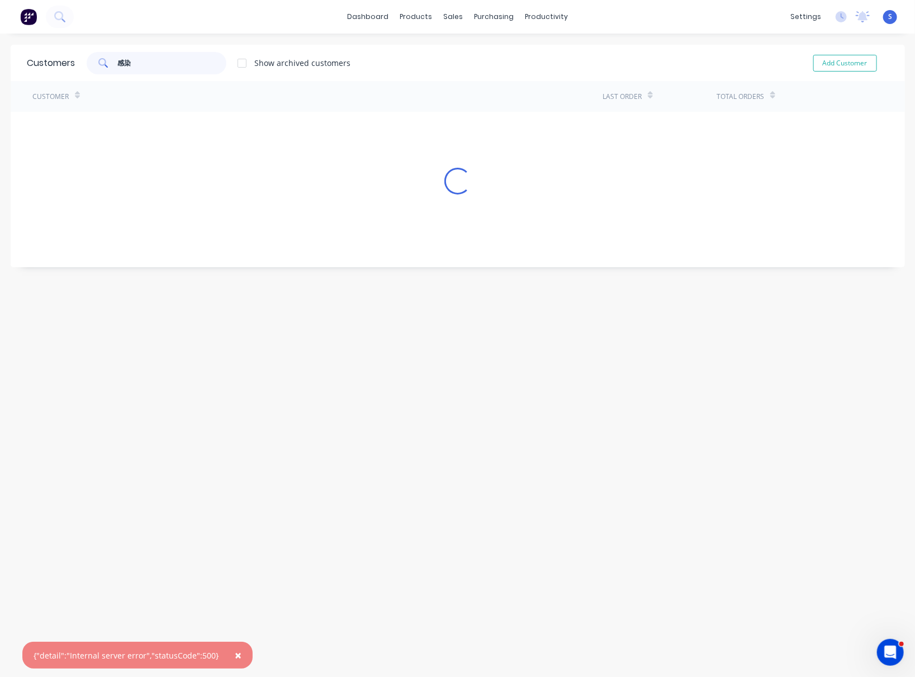
type input "感"
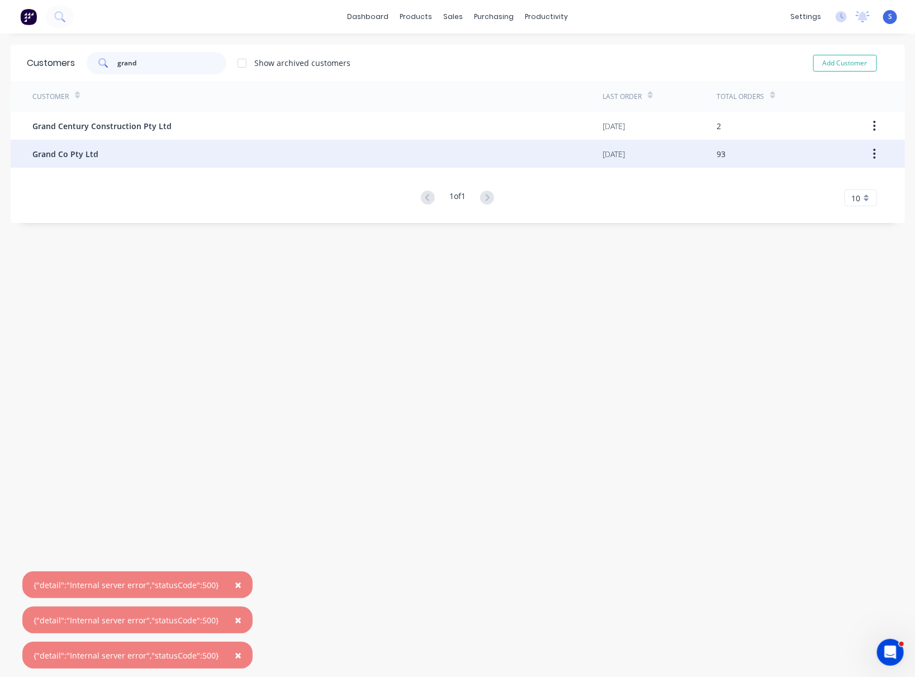
type input "grand"
click at [147, 158] on div "Grand Co Pty Ltd" at bounding box center [318, 154] width 570 height 28
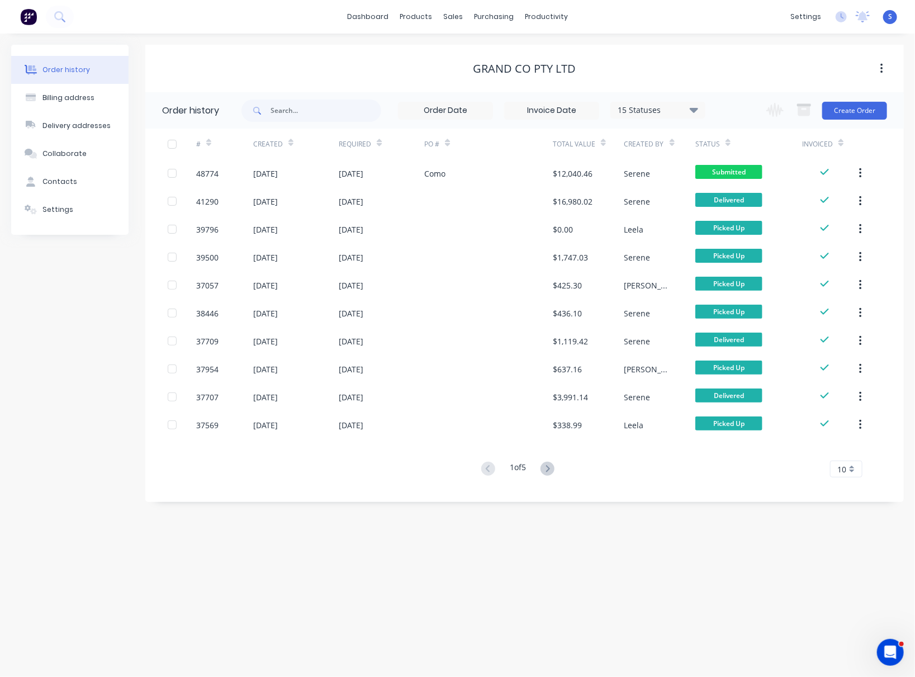
drag, startPoint x: 393, startPoint y: 523, endPoint x: 428, endPoint y: 503, distance: 39.8
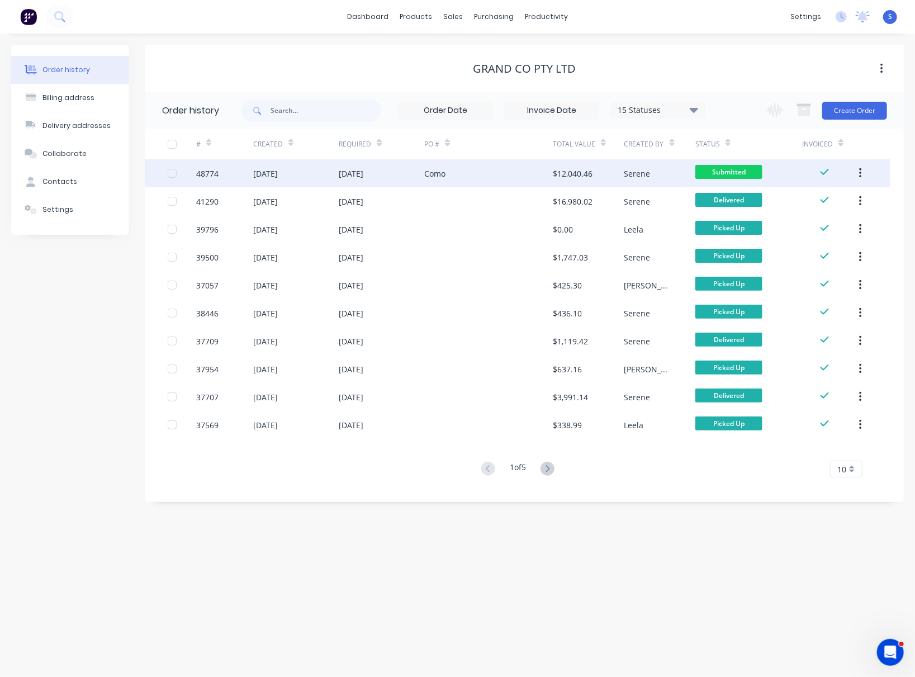
click at [362, 160] on div "[DATE]" at bounding box center [382, 173] width 86 height 28
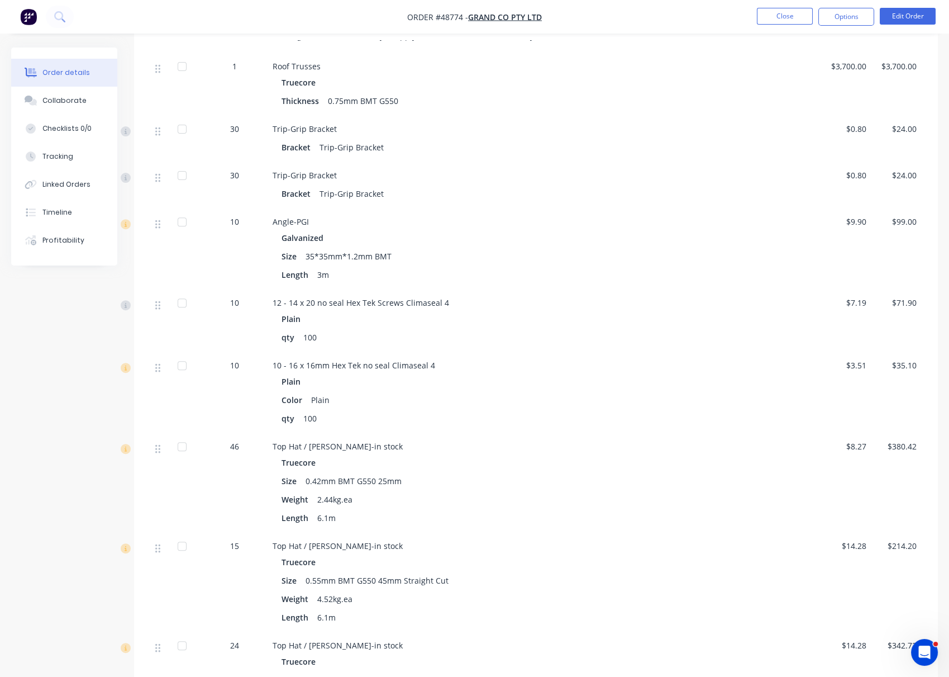
scroll to position [1017, 0]
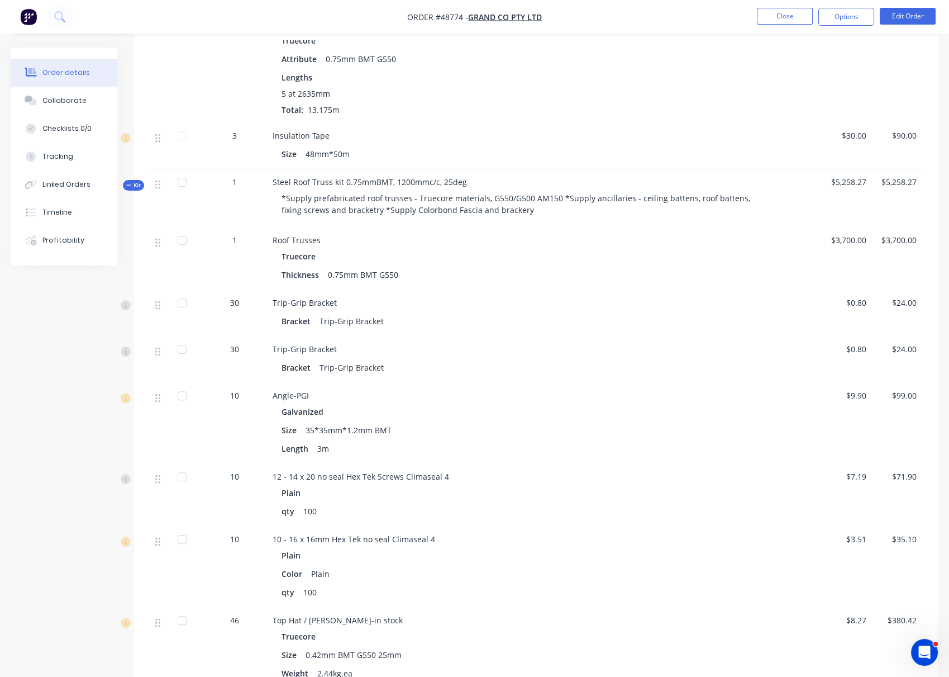
click at [136, 189] on span "Kit" at bounding box center [133, 185] width 15 height 8
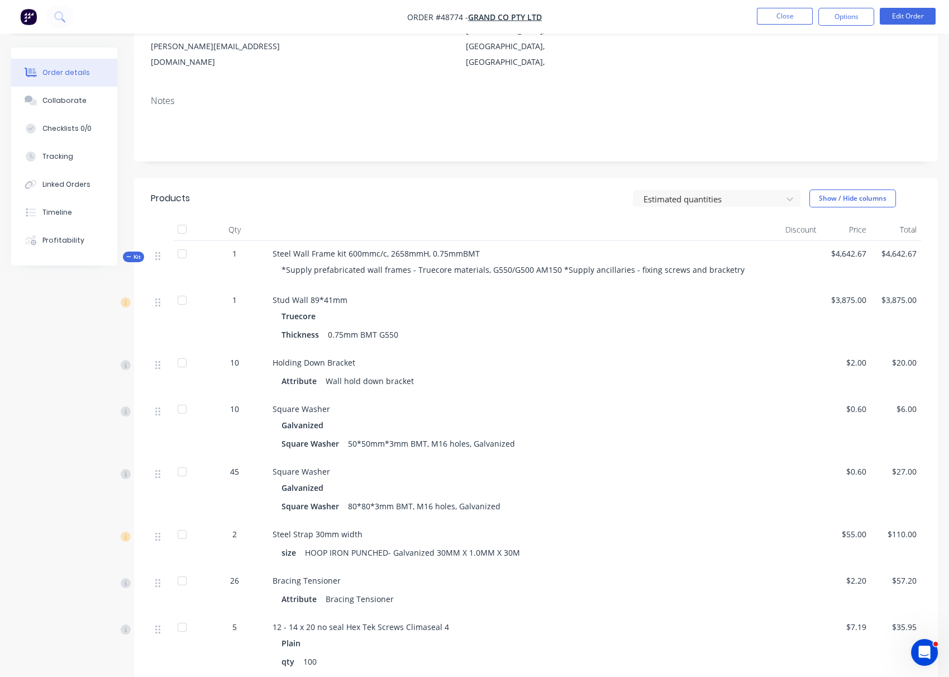
scroll to position [148, 0]
click at [138, 254] on span "Kit" at bounding box center [133, 257] width 15 height 8
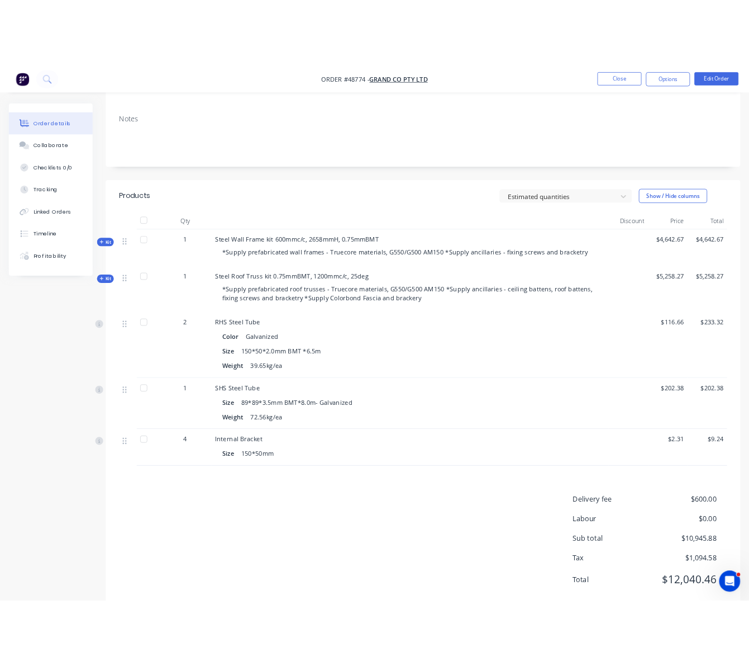
scroll to position [238, 0]
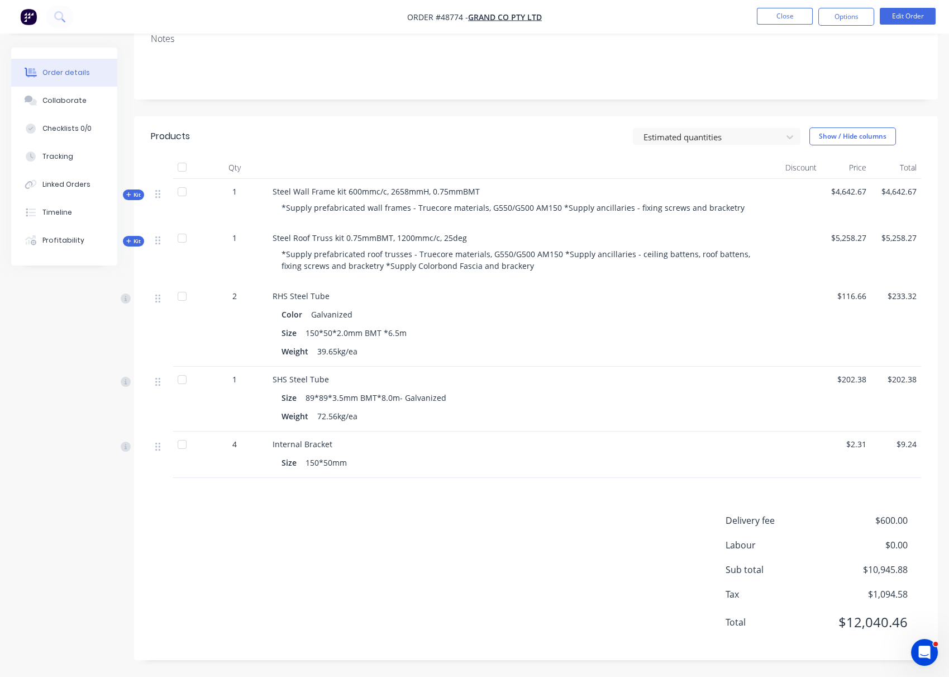
click at [441, 543] on div "Delivery fee $600.00 Labour $0.00 Sub total $10,945.88 Tax $1,094.58 Total $12,…" at bounding box center [536, 579] width 771 height 130
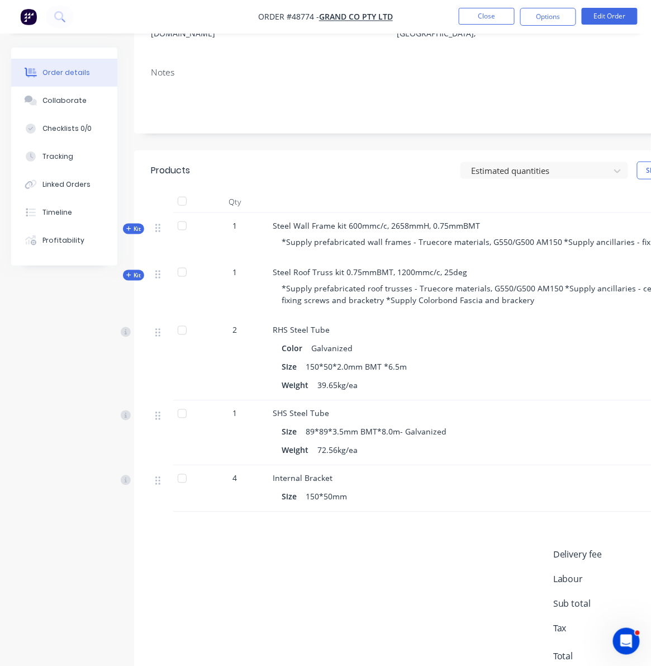
drag, startPoint x: 264, startPoint y: 606, endPoint x: 255, endPoint y: 606, distance: 8.4
click at [263, 606] on div "Delivery fee $600.00 Labour $0.00 Sub total $10,945.88 Tax $1,094.58 Total $12,…" at bounding box center [450, 613] width 598 height 130
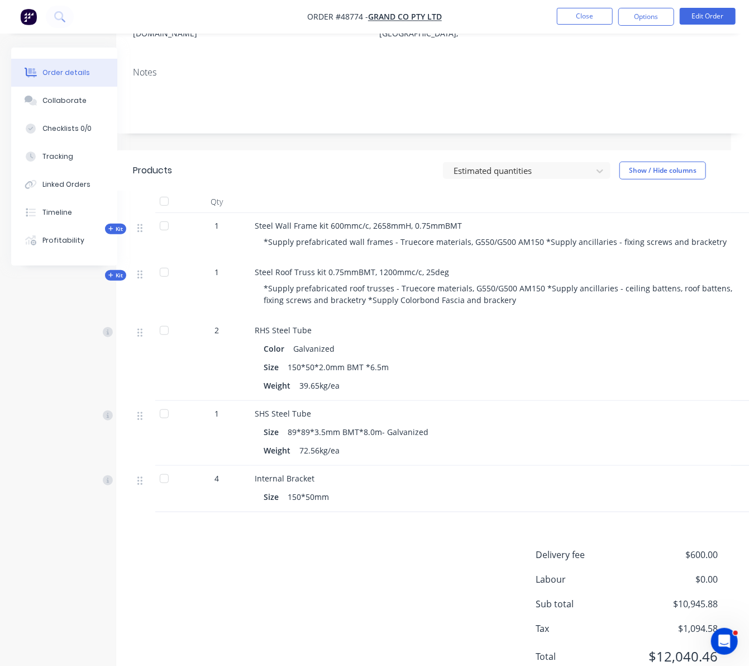
drag, startPoint x: 296, startPoint y: 157, endPoint x: 353, endPoint y: 167, distance: 57.9
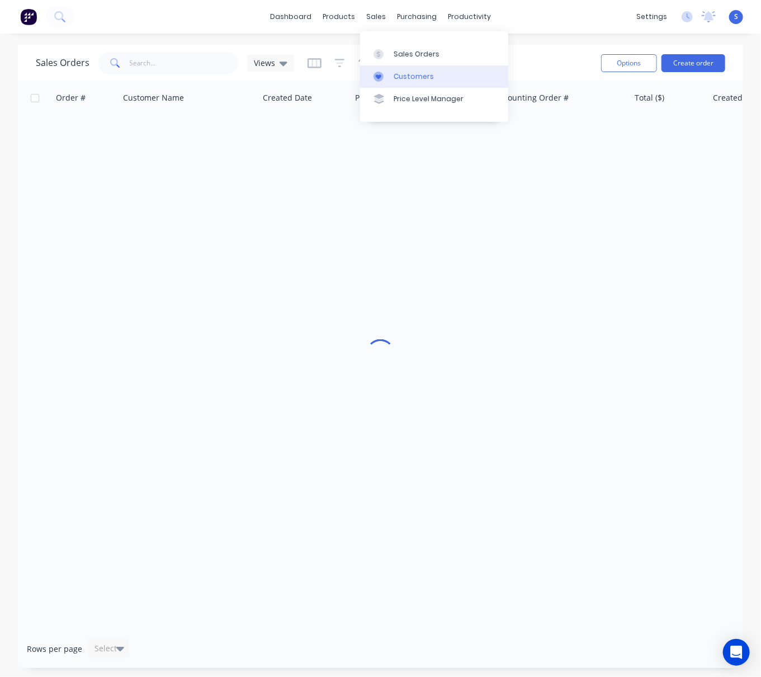
drag, startPoint x: 414, startPoint y: 76, endPoint x: 395, endPoint y: 75, distance: 19.0
click at [414, 76] on div "Customers" at bounding box center [413, 77] width 40 height 10
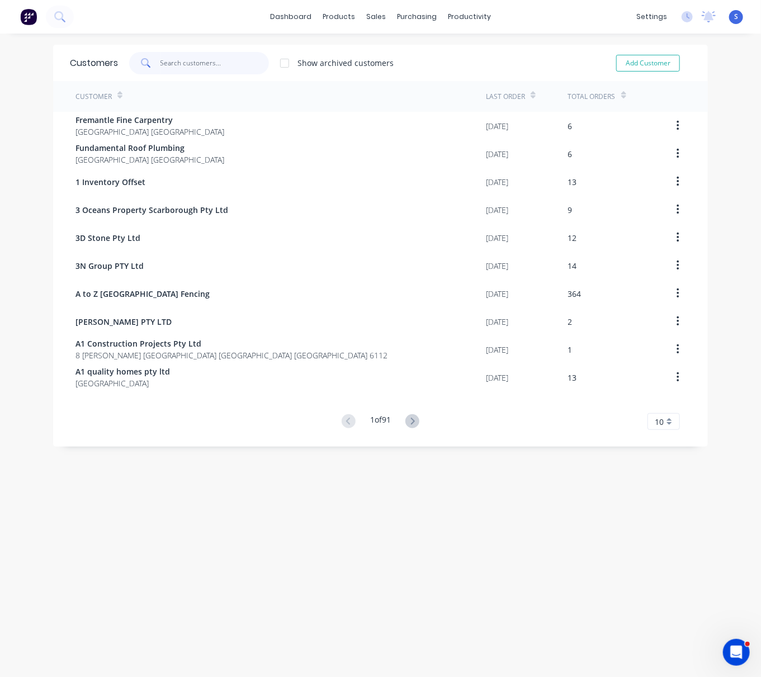
click at [201, 67] on input "text" at bounding box center [214, 63] width 109 height 22
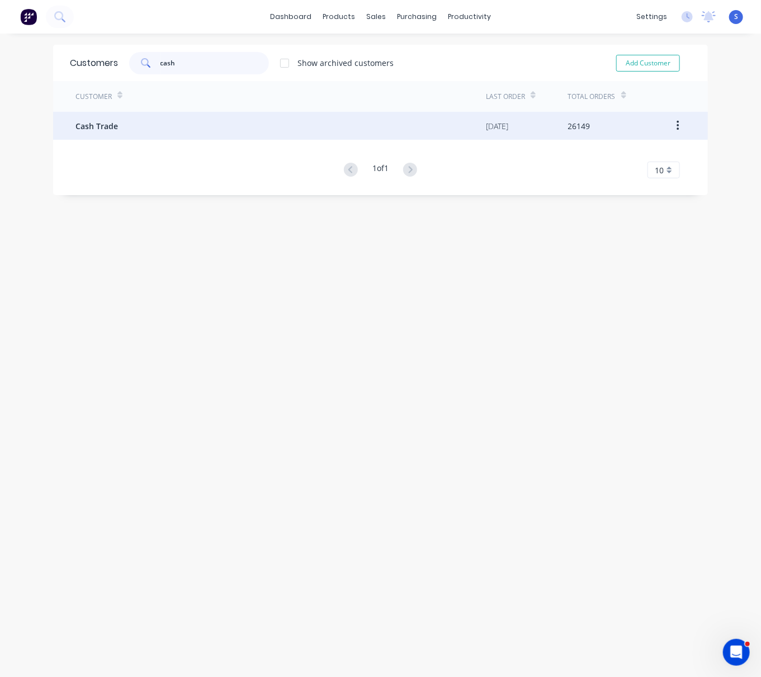
type input "cash"
click at [156, 135] on div "Cash Trade" at bounding box center [280, 126] width 410 height 28
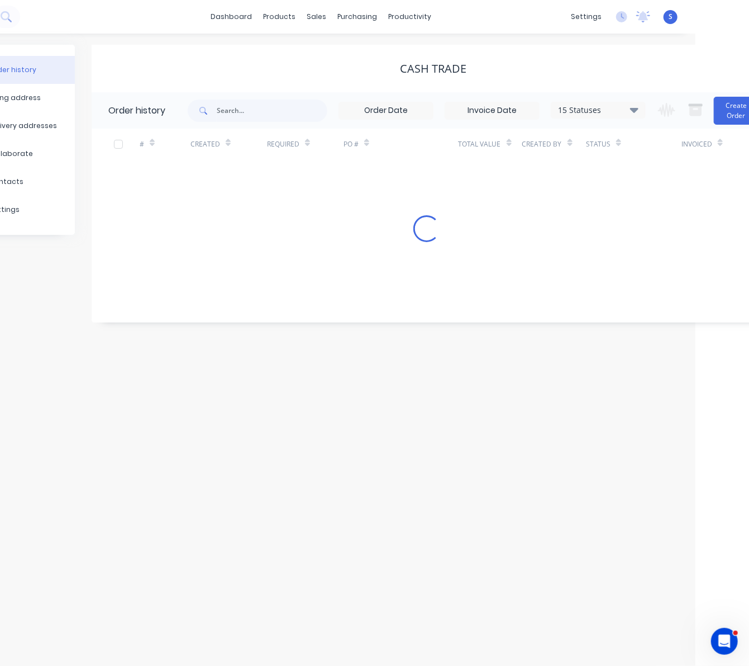
scroll to position [0, 83]
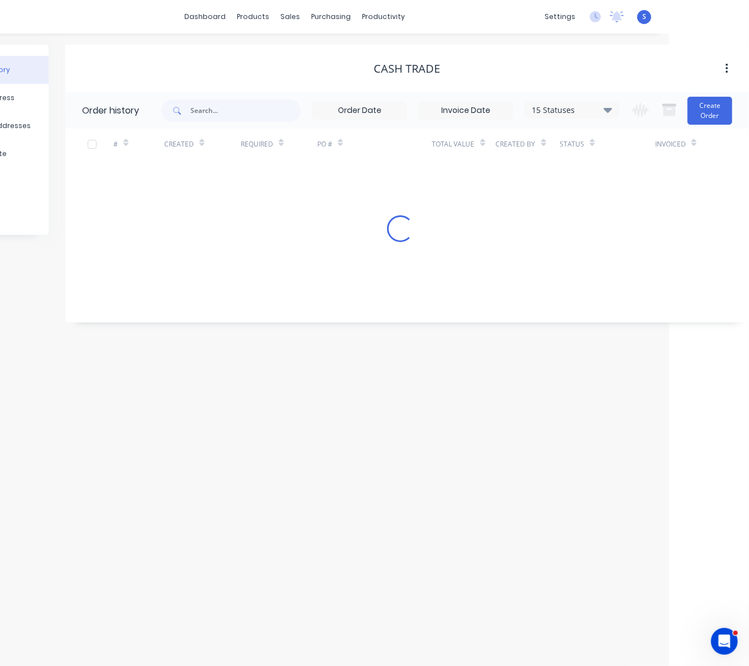
drag, startPoint x: 327, startPoint y: 62, endPoint x: 494, endPoint y: 59, distance: 166.6
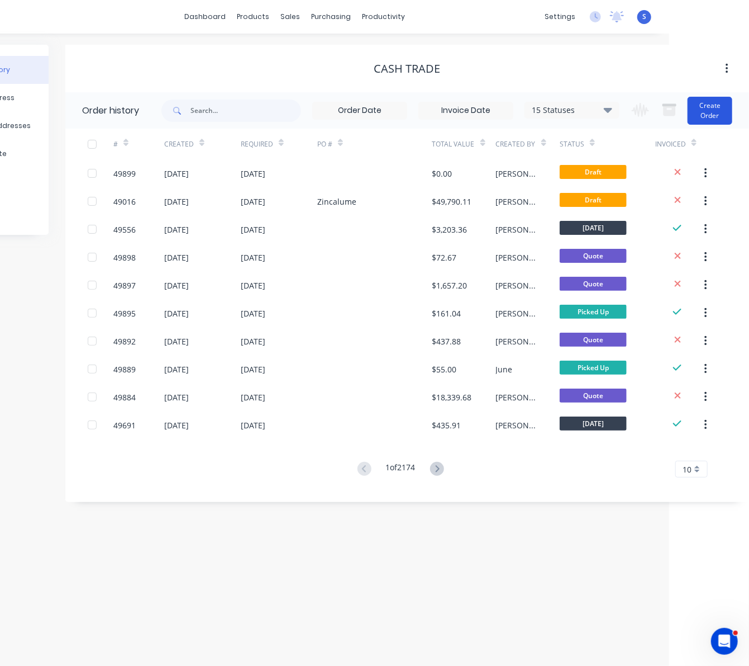
click at [714, 123] on button "Create Order" at bounding box center [710, 111] width 45 height 28
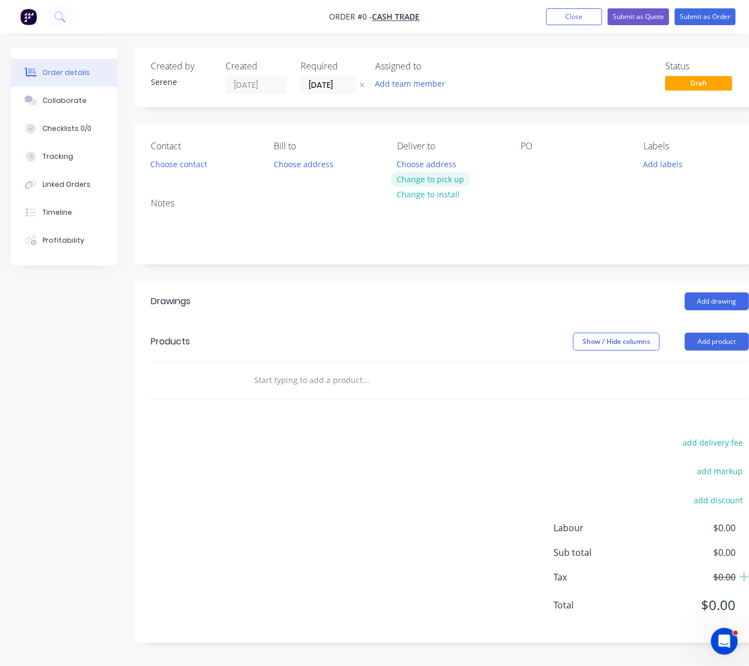
click at [456, 184] on button "Change to pick up" at bounding box center [430, 179] width 79 height 15
click at [712, 350] on button "Add product" at bounding box center [717, 342] width 64 height 18
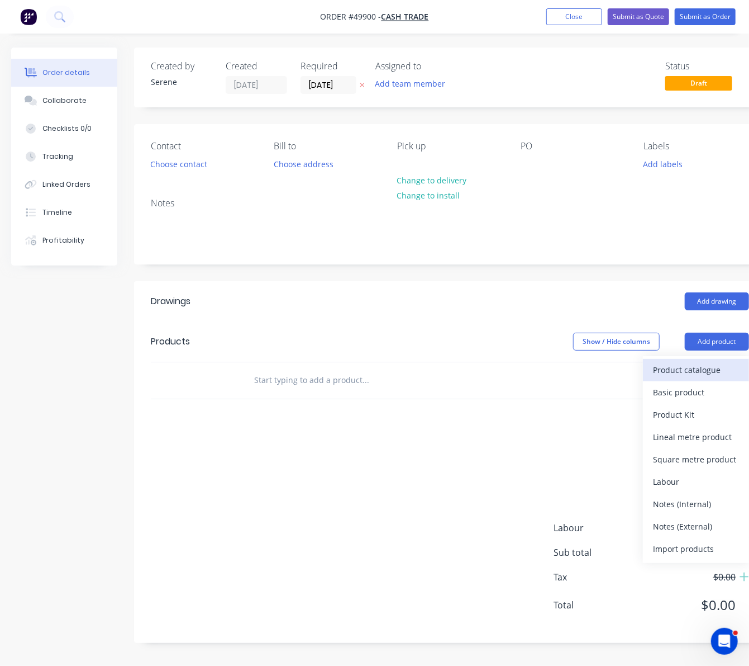
click at [702, 378] on div "Product catalogue" at bounding box center [696, 370] width 86 height 16
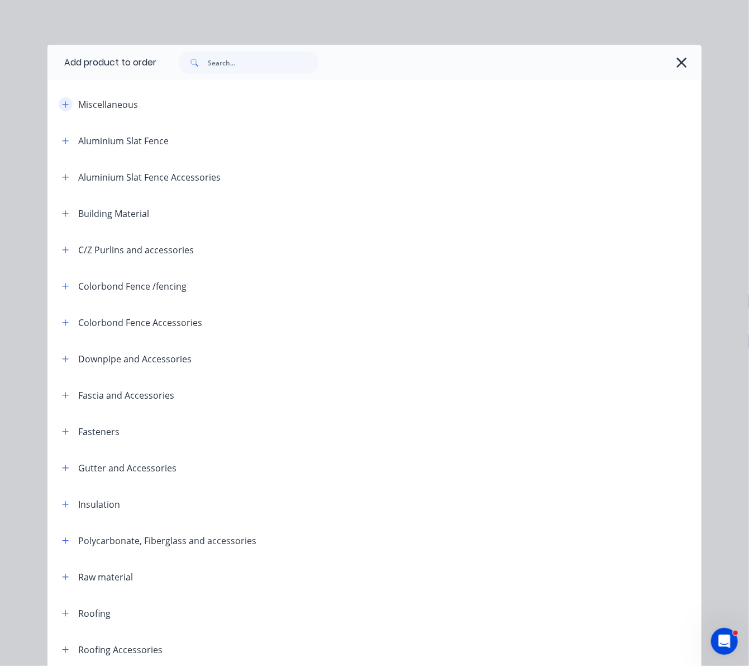
click at [63, 107] on icon "button" at bounding box center [66, 104] width 6 height 6
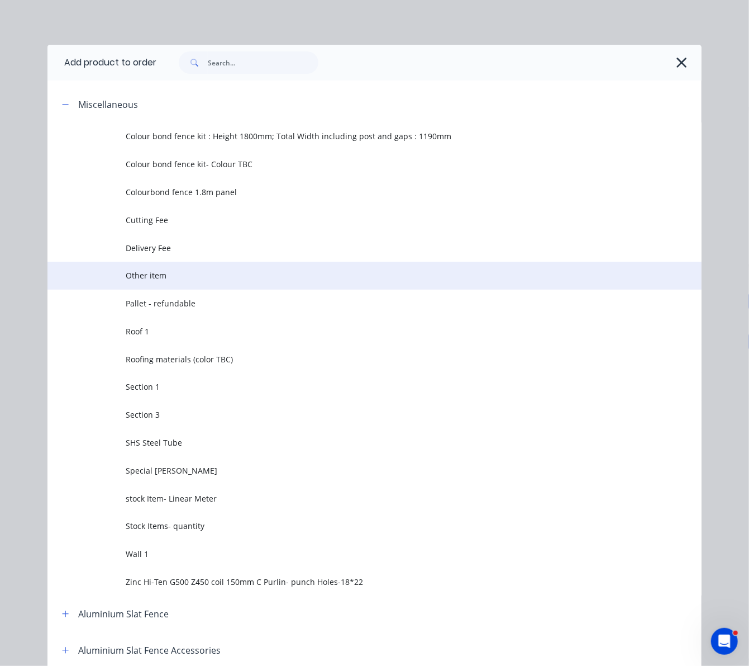
click at [198, 281] on span "Other item" at bounding box center [356, 275] width 460 height 12
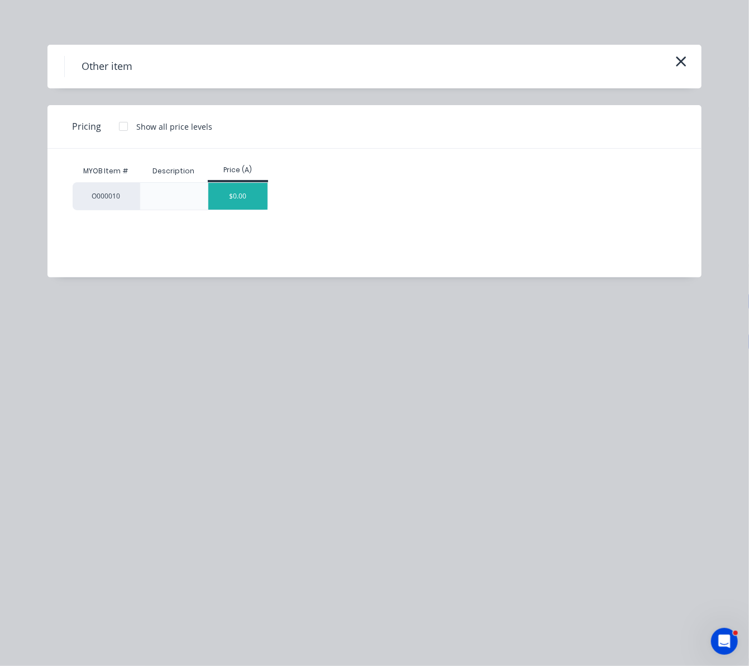
click at [246, 210] on div "$0.00" at bounding box center [238, 196] width 60 height 27
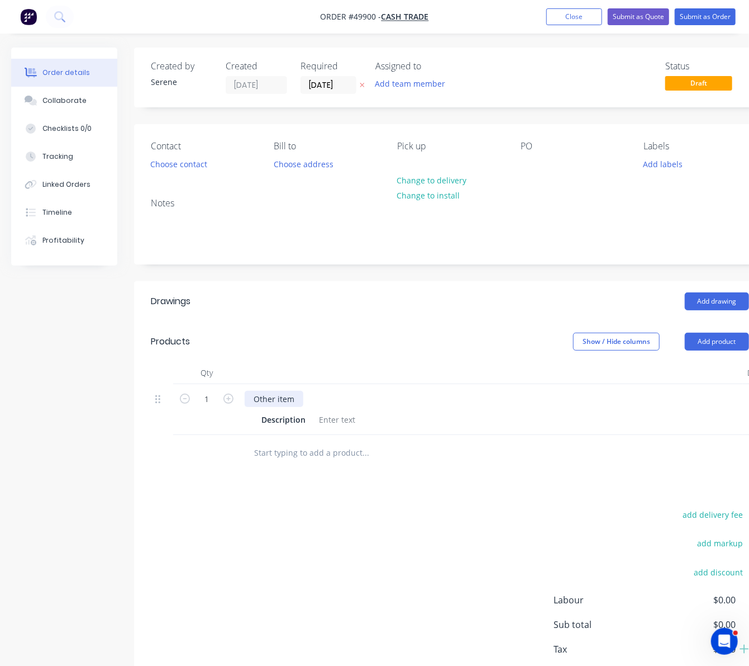
click at [285, 407] on div "Other item" at bounding box center [274, 399] width 59 height 16
click at [230, 403] on icon "button" at bounding box center [229, 398] width 10 height 10
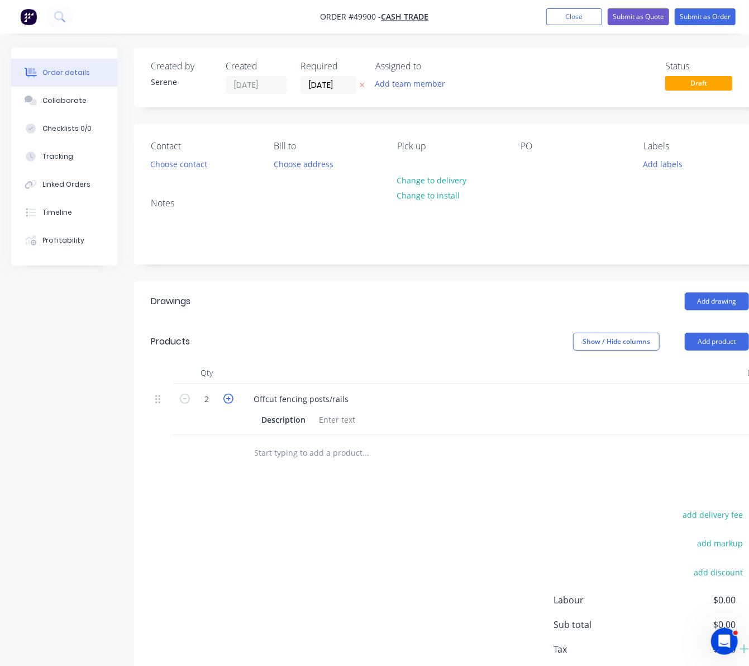
type input "3"
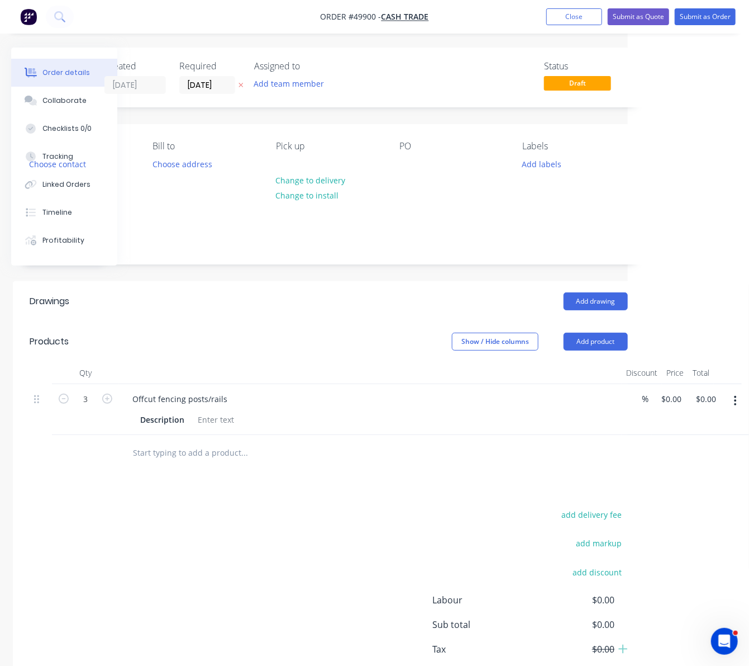
drag, startPoint x: 345, startPoint y: 358, endPoint x: 536, endPoint y: 347, distance: 190.9
click at [677, 407] on input "0" at bounding box center [674, 399] width 26 height 16
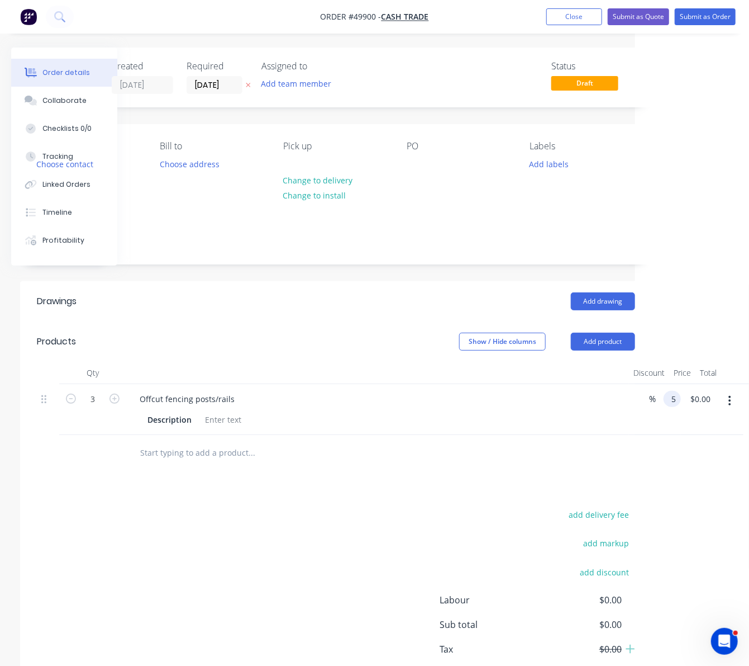
type input "$5.00"
type input "$15.00"
click at [466, 514] on div "Drawings Add drawing Products Show / Hide columns Add product Qty Discount Pric…" at bounding box center [336, 498] width 632 height 434
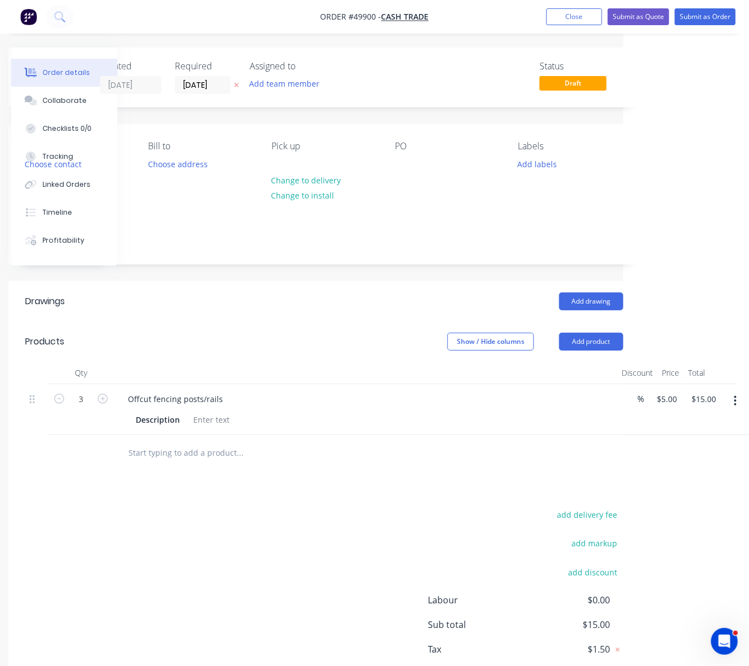
drag, startPoint x: 473, startPoint y: 507, endPoint x: 562, endPoint y: 501, distance: 89.6
click at [696, 15] on button "Submit as Order" at bounding box center [705, 16] width 61 height 17
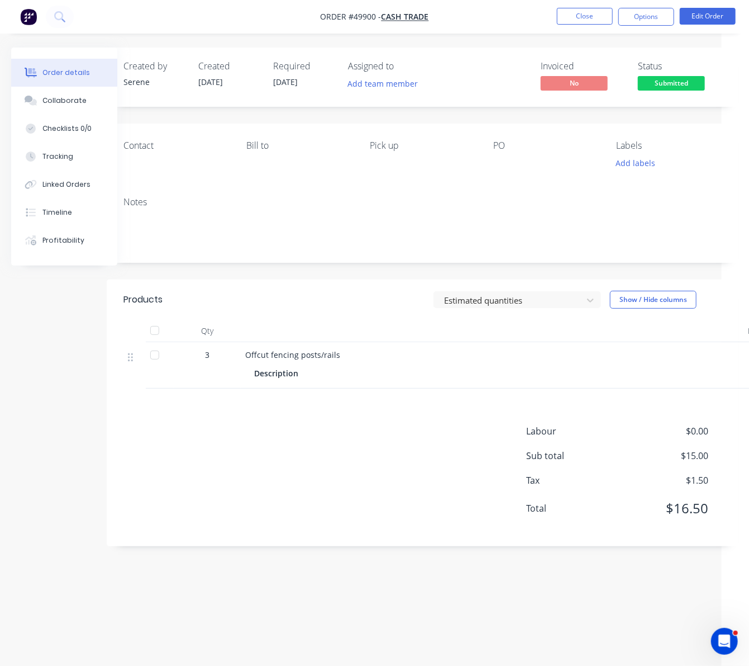
click at [671, 86] on span "Submitted" at bounding box center [671, 83] width 67 height 14
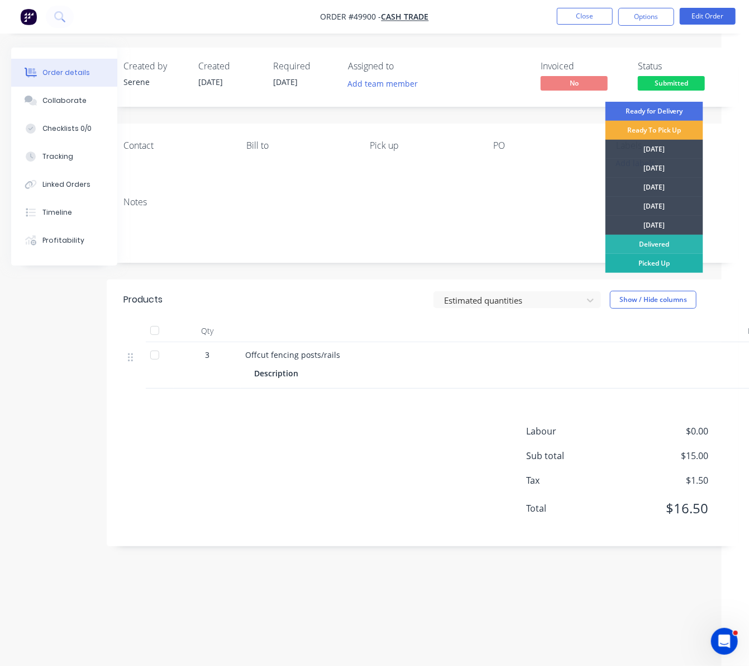
click at [658, 260] on div "Picked Up" at bounding box center [655, 263] width 98 height 19
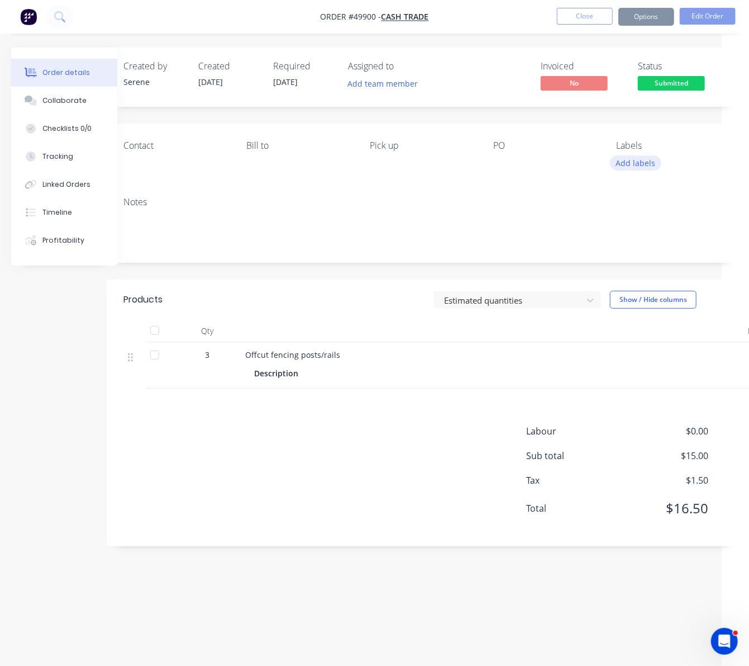
click at [626, 166] on button "Add labels" at bounding box center [635, 162] width 51 height 15
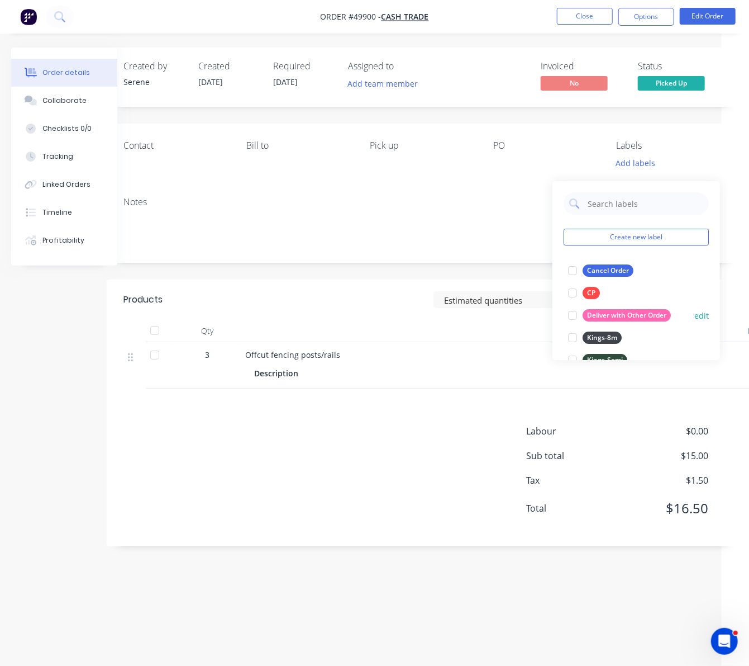
scroll to position [174, 0]
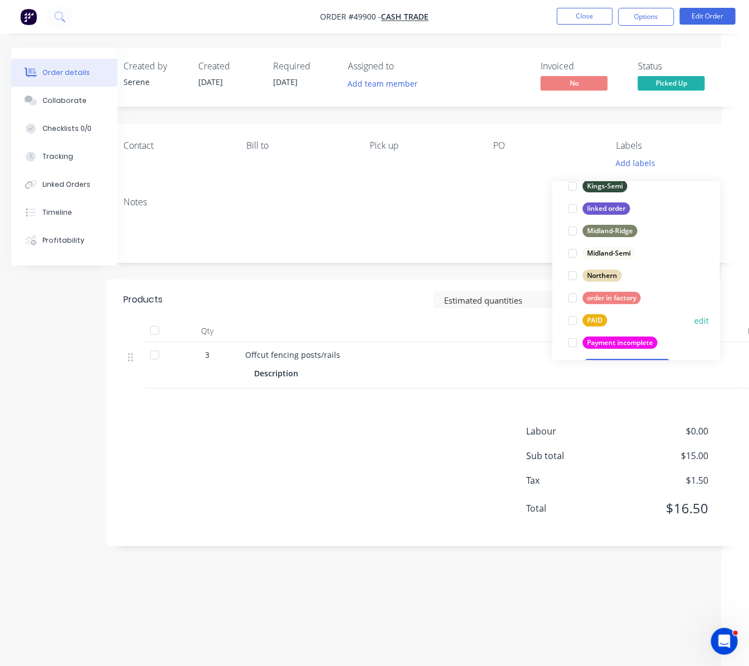
click at [571, 317] on div at bounding box center [573, 320] width 22 height 22
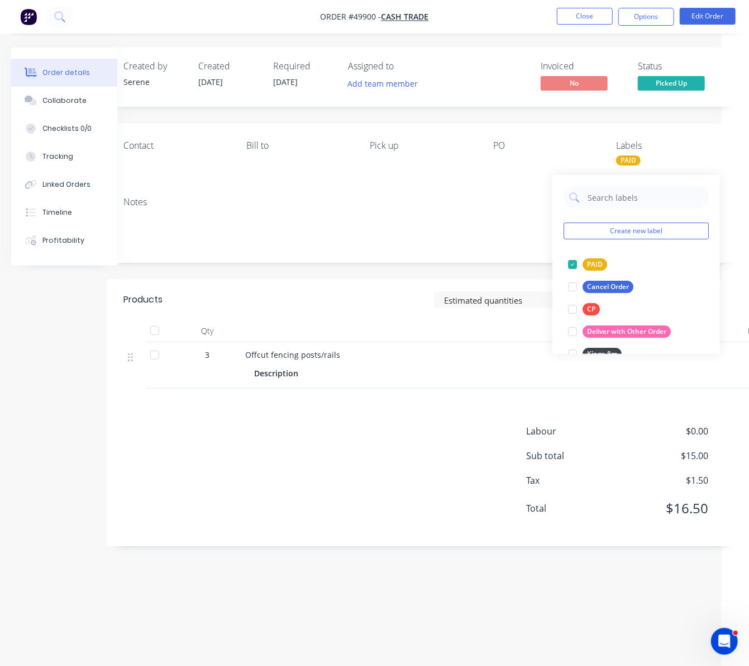
scroll to position [0, 0]
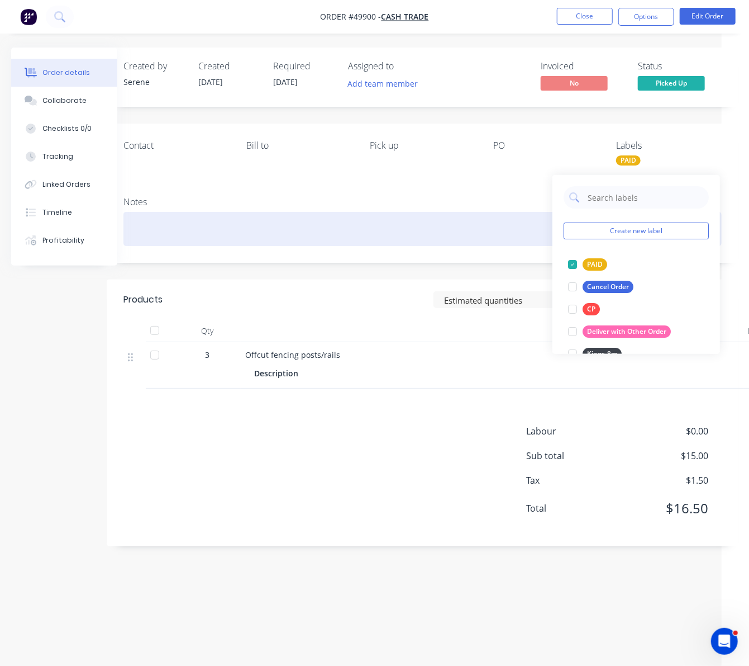
click at [395, 234] on div at bounding box center [423, 229] width 599 height 34
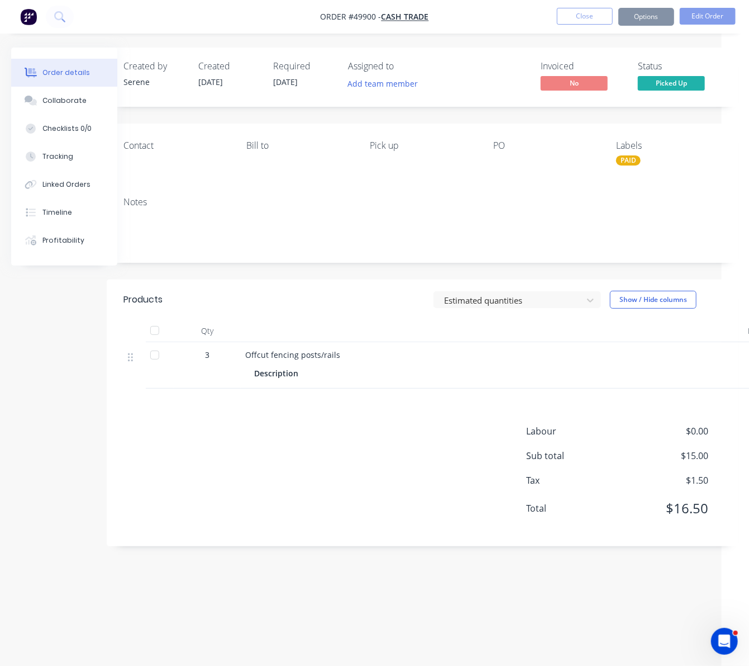
click at [501, 188] on div "Contact Bill to Pick up PO Labels PAID" at bounding box center [423, 156] width 632 height 64
click at [597, 10] on button "Close" at bounding box center [585, 16] width 56 height 17
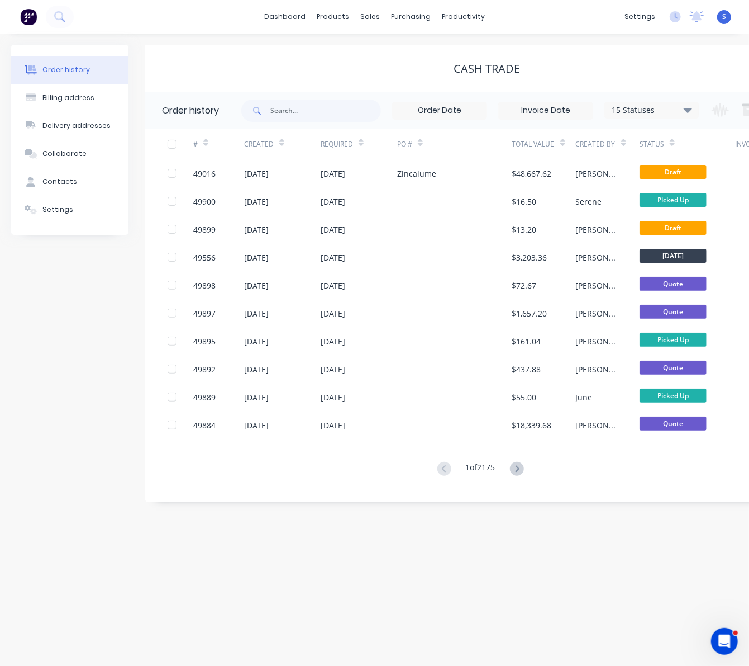
click at [432, 566] on div "Order history Billing address Delivery addresses Collaborate Contacts Settings …" at bounding box center [374, 350] width 749 height 632
click at [464, 555] on div "Order history Billing address Delivery addresses Collaborate Contacts Settings …" at bounding box center [374, 350] width 749 height 632
click at [55, 346] on div "Order history Billing address Delivery addresses Collaborate Contacts Settings" at bounding box center [69, 273] width 117 height 457
click at [73, 309] on div "Order history Billing address Delivery addresses Collaborate Contacts Settings" at bounding box center [69, 273] width 117 height 457
click at [54, 366] on div "Order history Billing address Delivery addresses Collaborate Contacts Settings" at bounding box center [69, 273] width 117 height 457
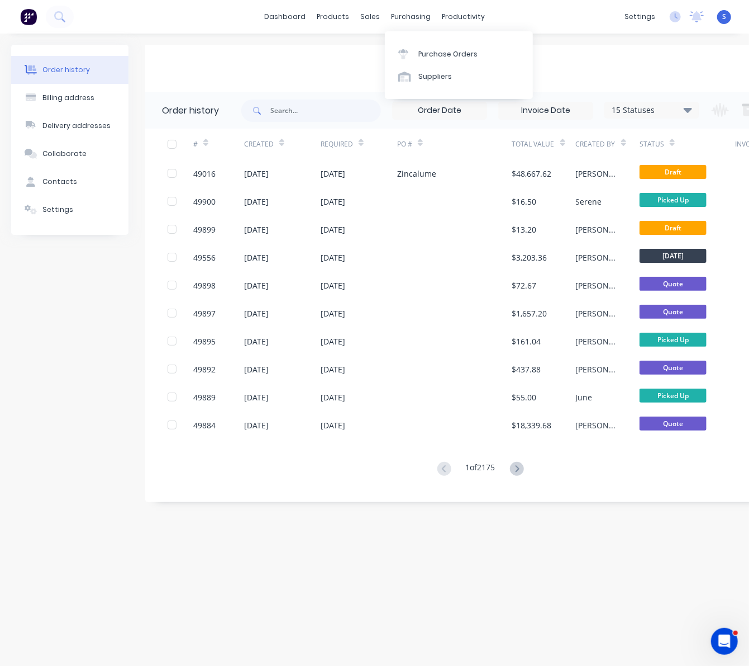
click at [338, 73] on div "Cash Trade" at bounding box center [487, 68] width 684 height 13
drag, startPoint x: 53, startPoint y: 311, endPoint x: 40, endPoint y: 278, distance: 34.9
click at [53, 311] on div "Order history Billing address Delivery addresses Collaborate Contacts Settings" at bounding box center [69, 273] width 117 height 457
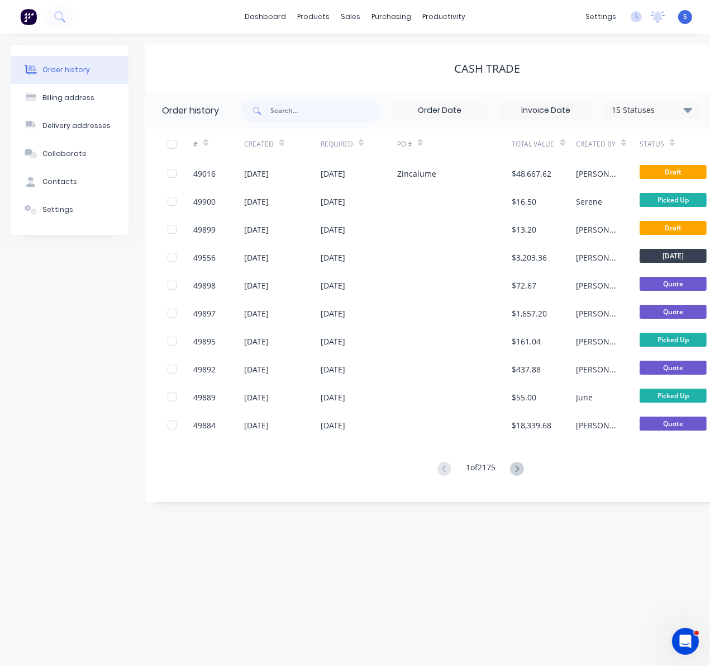
click at [32, 318] on div "Order history Billing address Delivery addresses Collaborate Contacts Settings" at bounding box center [69, 273] width 117 height 457
click at [428, 586] on div "Order history Billing address Delivery addresses Collaborate Contacts Settings …" at bounding box center [355, 350] width 710 height 632
click at [478, 584] on div "Order history Billing address Delivery addresses Collaborate Contacts Settings …" at bounding box center [355, 350] width 710 height 632
click at [263, 592] on div "Order history Billing address Delivery addresses Collaborate Contacts Settings …" at bounding box center [355, 350] width 710 height 632
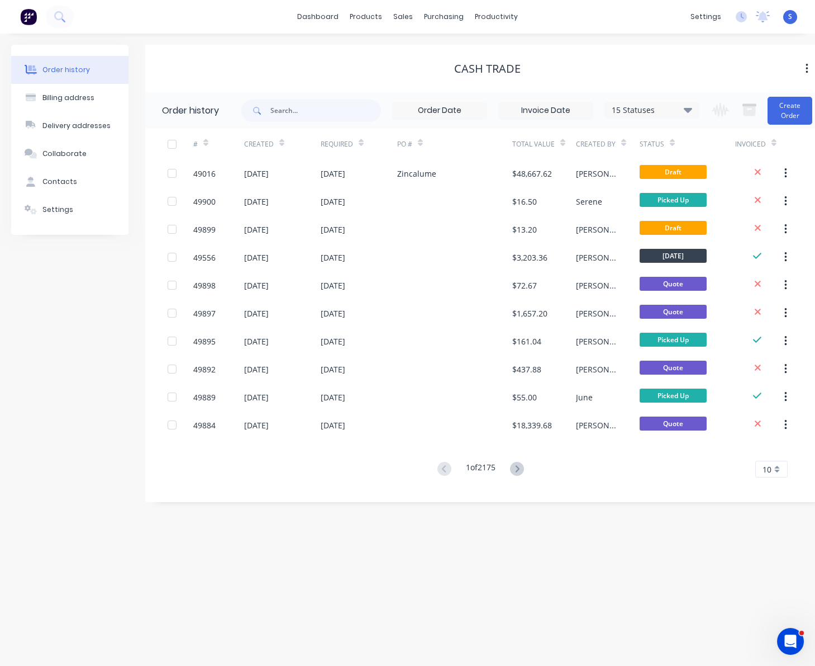
click at [46, 370] on div "Order history Billing address Delivery addresses Collaborate Contacts Settings" at bounding box center [69, 273] width 117 height 457
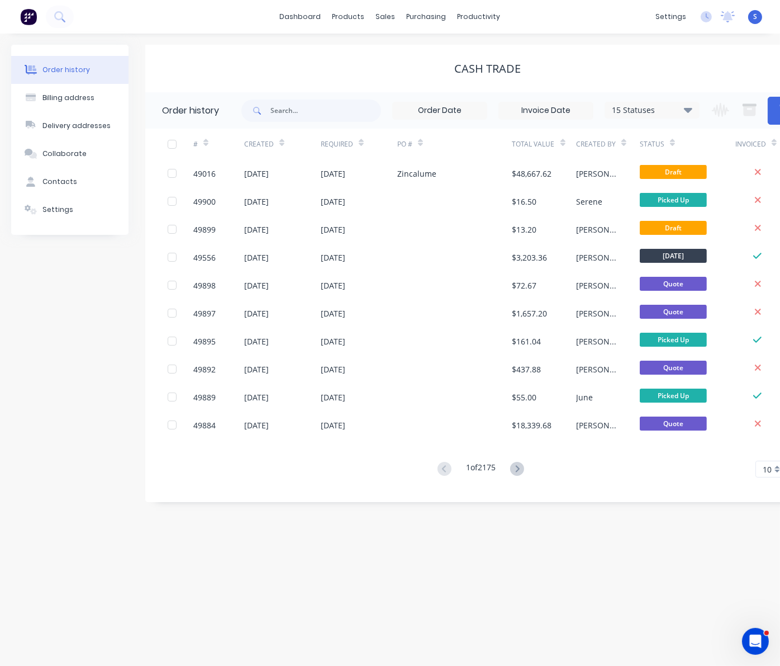
drag, startPoint x: 32, startPoint y: 338, endPoint x: 4, endPoint y: 317, distance: 34.8
click at [32, 338] on div "Order history Billing address Delivery addresses Collaborate Contacts Settings" at bounding box center [69, 273] width 117 height 457
click at [27, 334] on div "Order history Billing address Delivery addresses Collaborate Contacts Settings" at bounding box center [69, 273] width 117 height 457
click at [42, 349] on div "Order history Billing address Delivery addresses Collaborate Contacts Settings" at bounding box center [69, 273] width 117 height 457
